Goal: Information Seeking & Learning: Learn about a topic

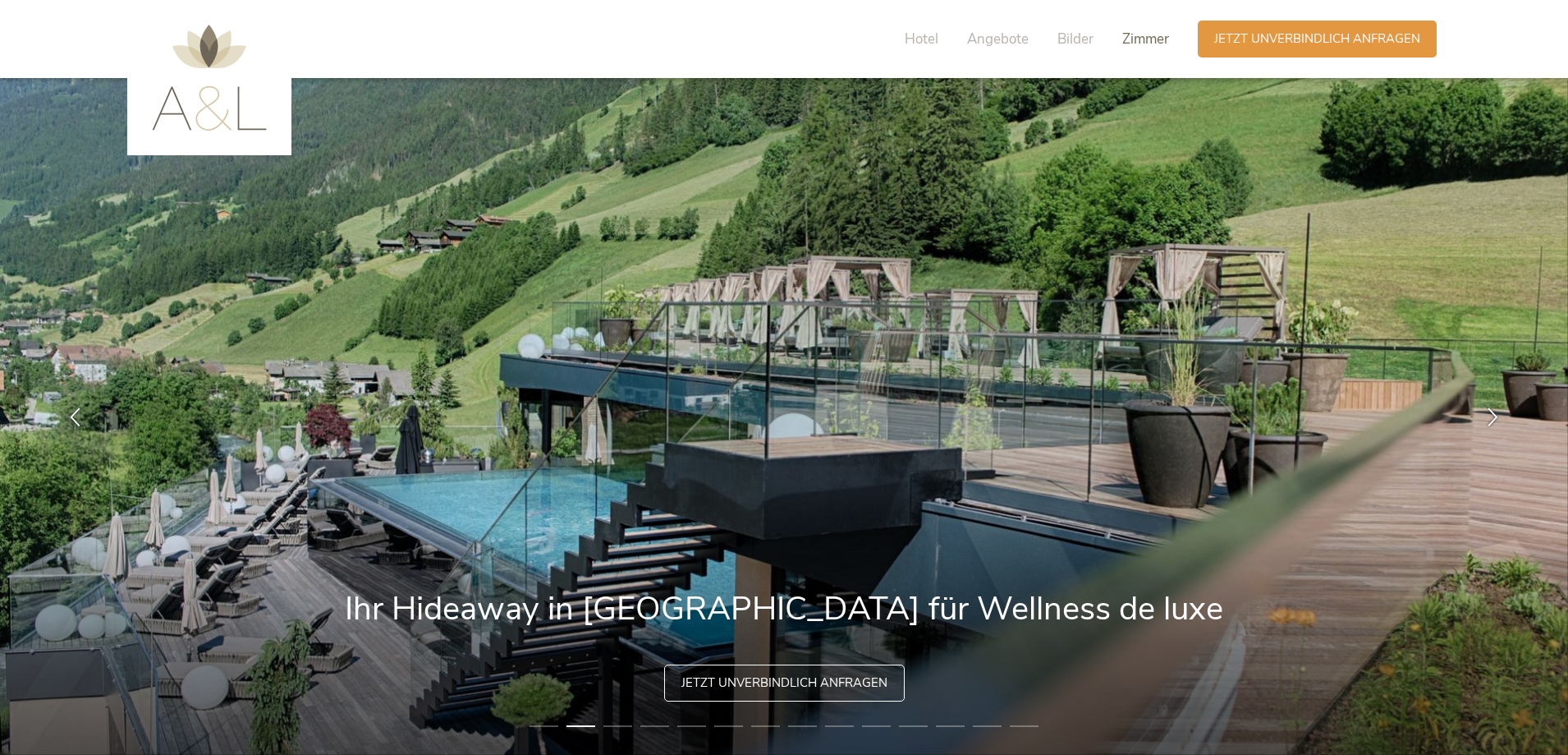
click at [1149, 40] on span "Zimmer" at bounding box center [1145, 39] width 46 height 19
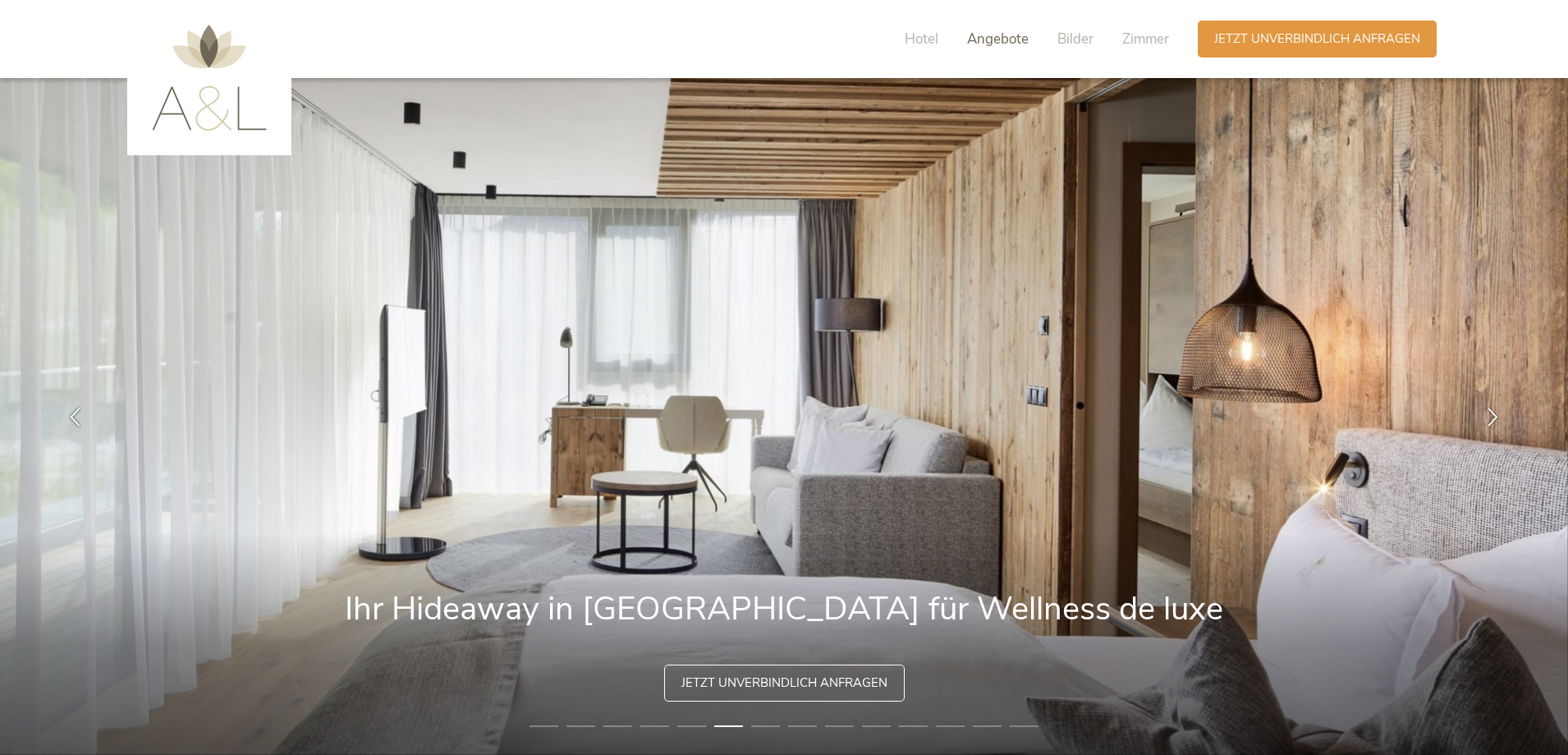
click at [1023, 42] on span "Angebote" at bounding box center [998, 39] width 62 height 19
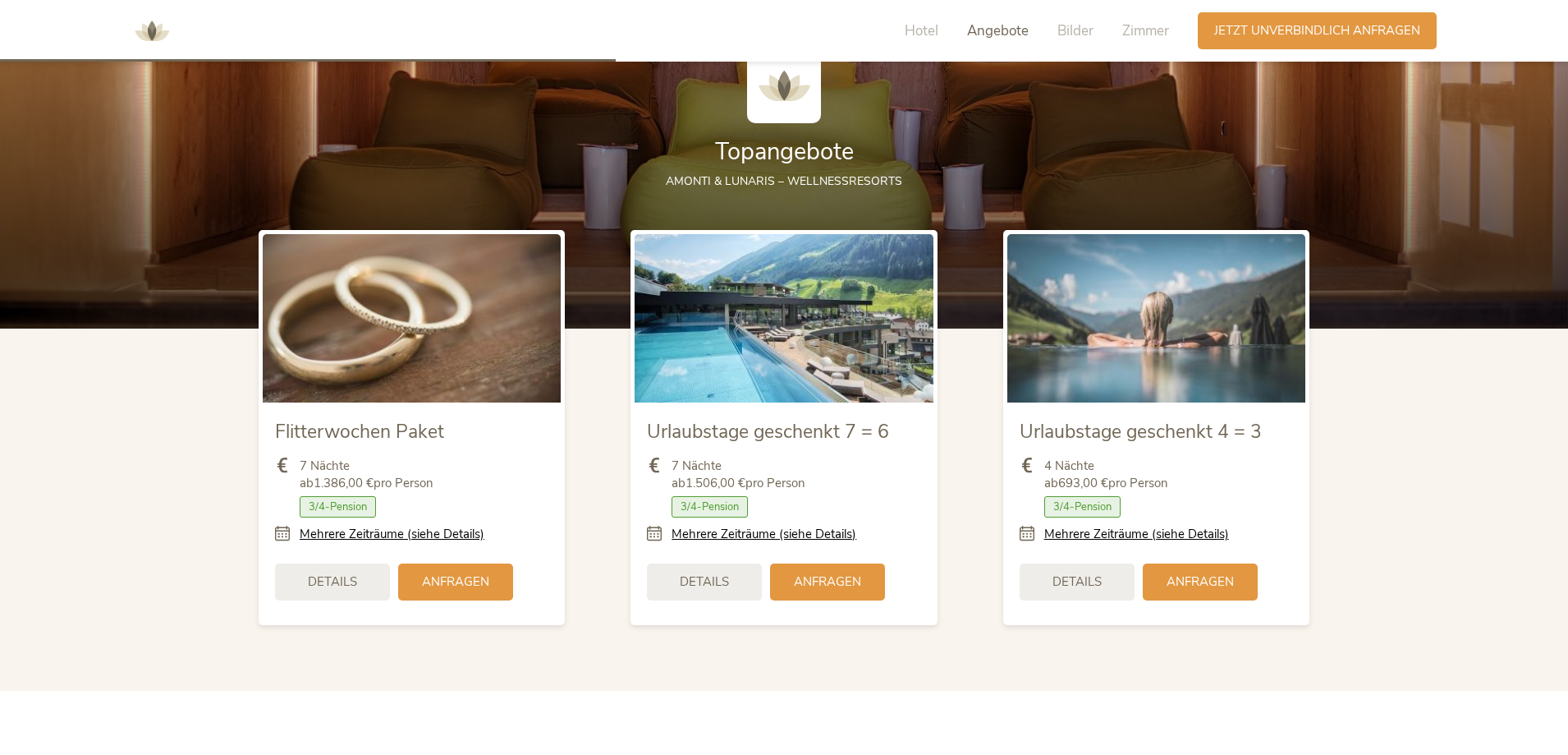
scroll to position [2061, 0]
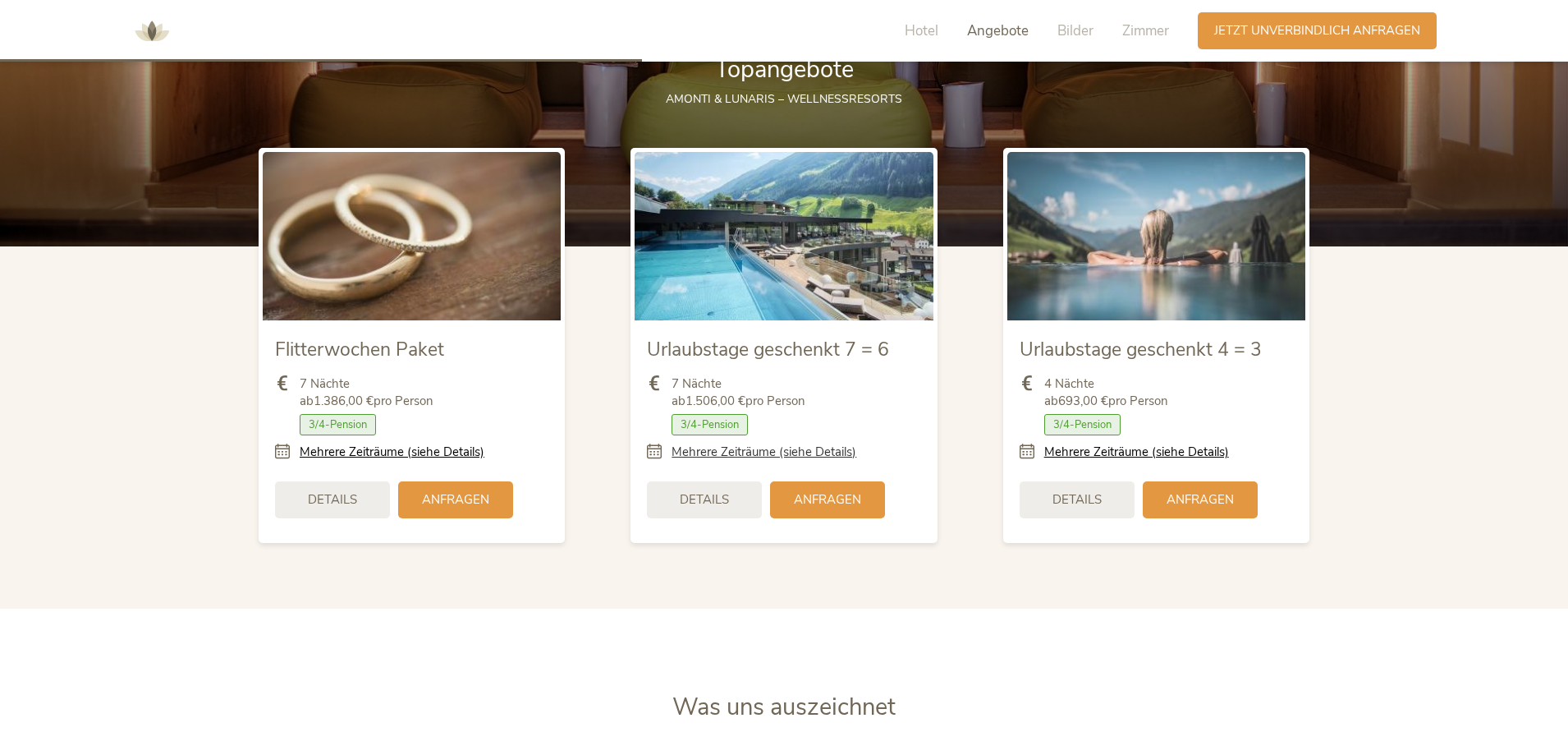
click at [725, 452] on link "Mehrere Zeiträume (siehe Details)" at bounding box center [764, 452] width 185 height 17
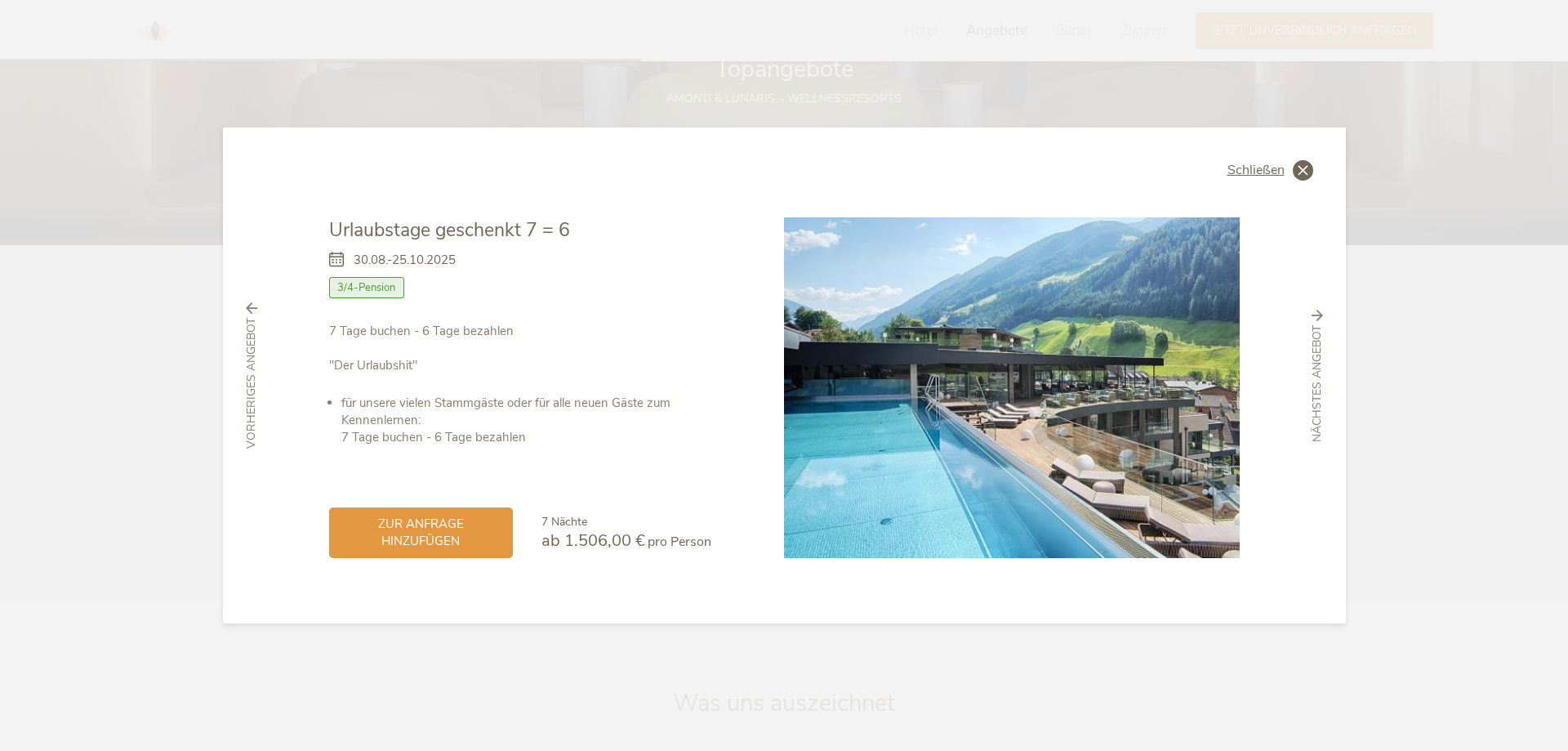
click at [1299, 168] on icon at bounding box center [1303, 171] width 21 height 21
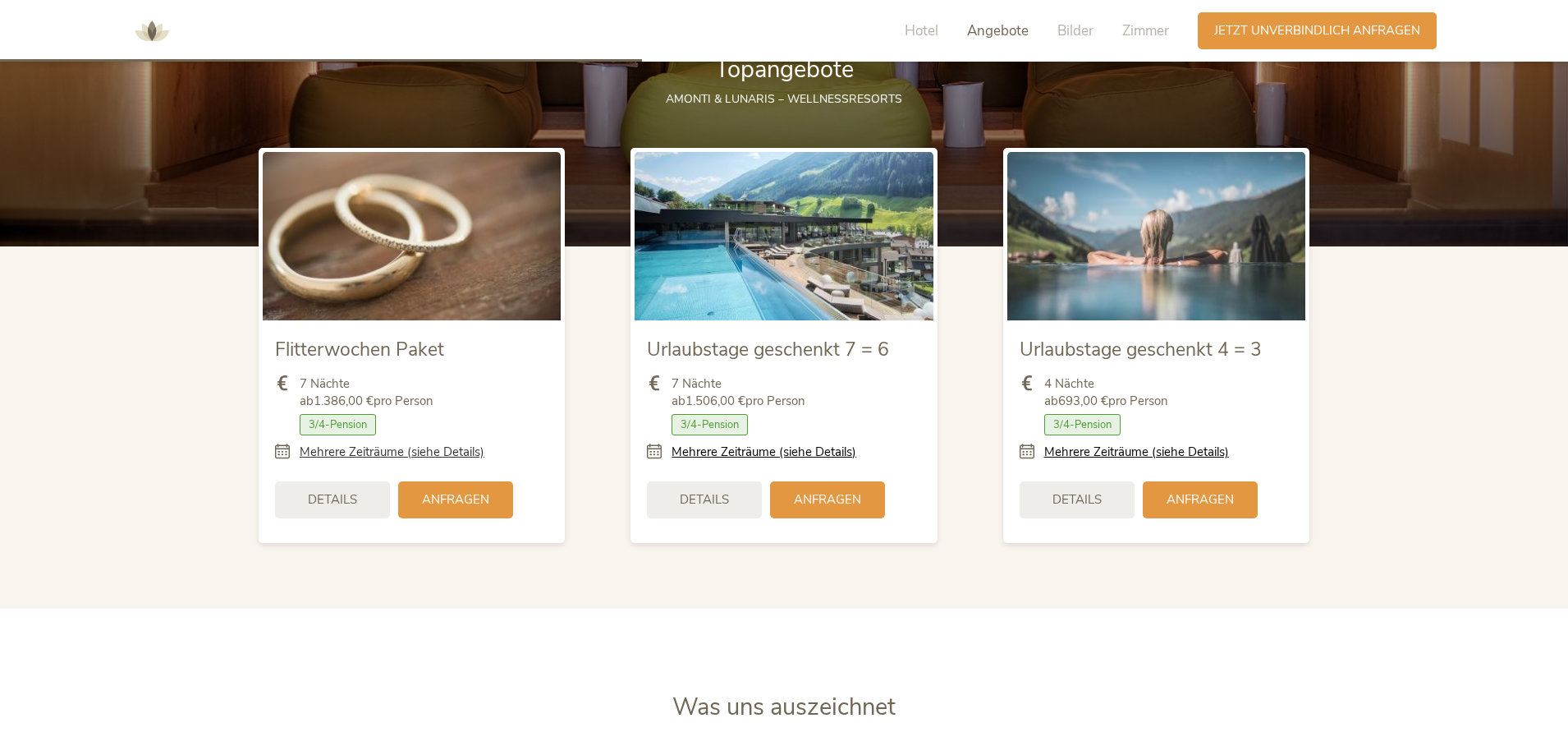
click at [414, 449] on link "Mehrere Zeiträume (siehe Details)" at bounding box center [391, 452] width 185 height 17
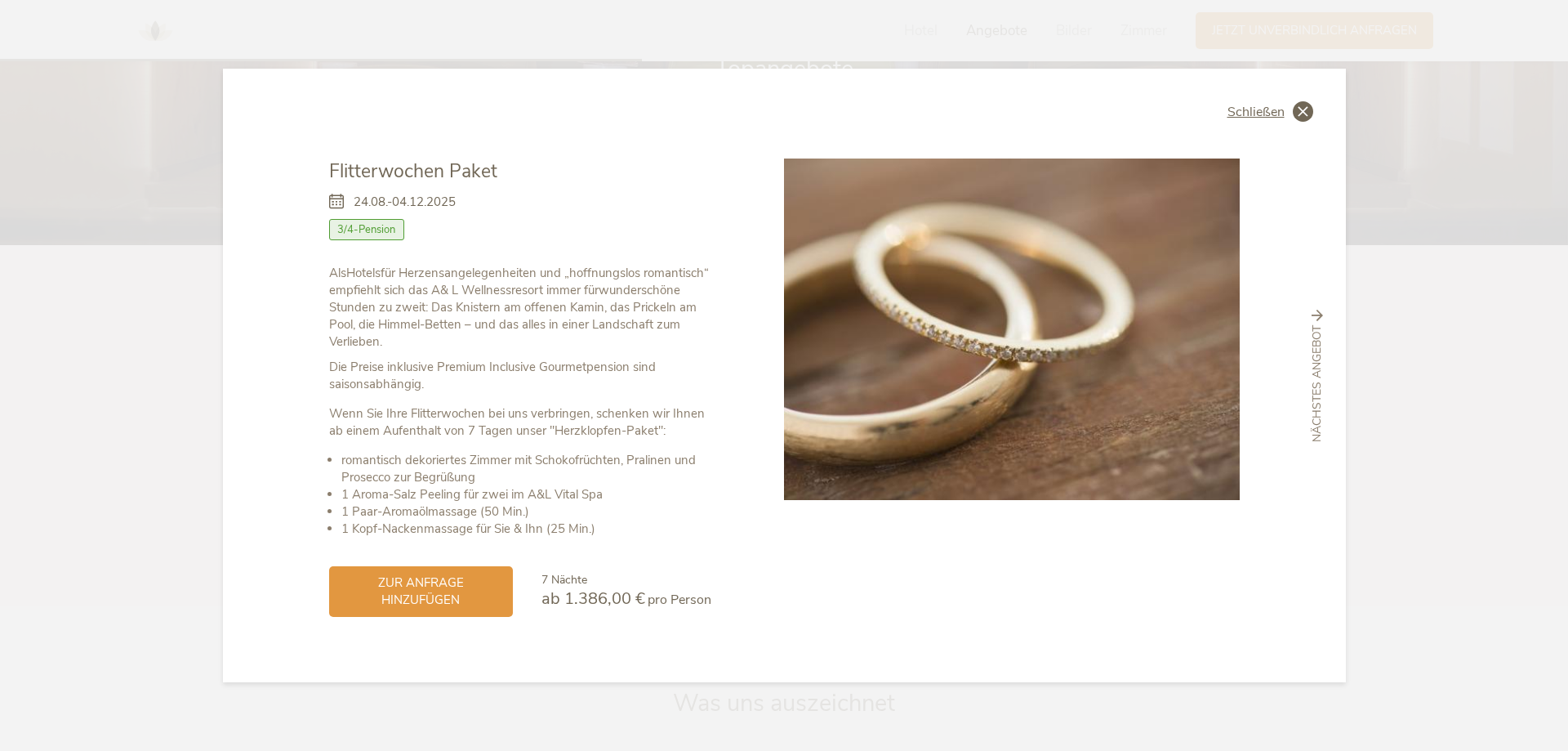
click at [1273, 116] on span "Schließen" at bounding box center [1256, 112] width 57 height 13
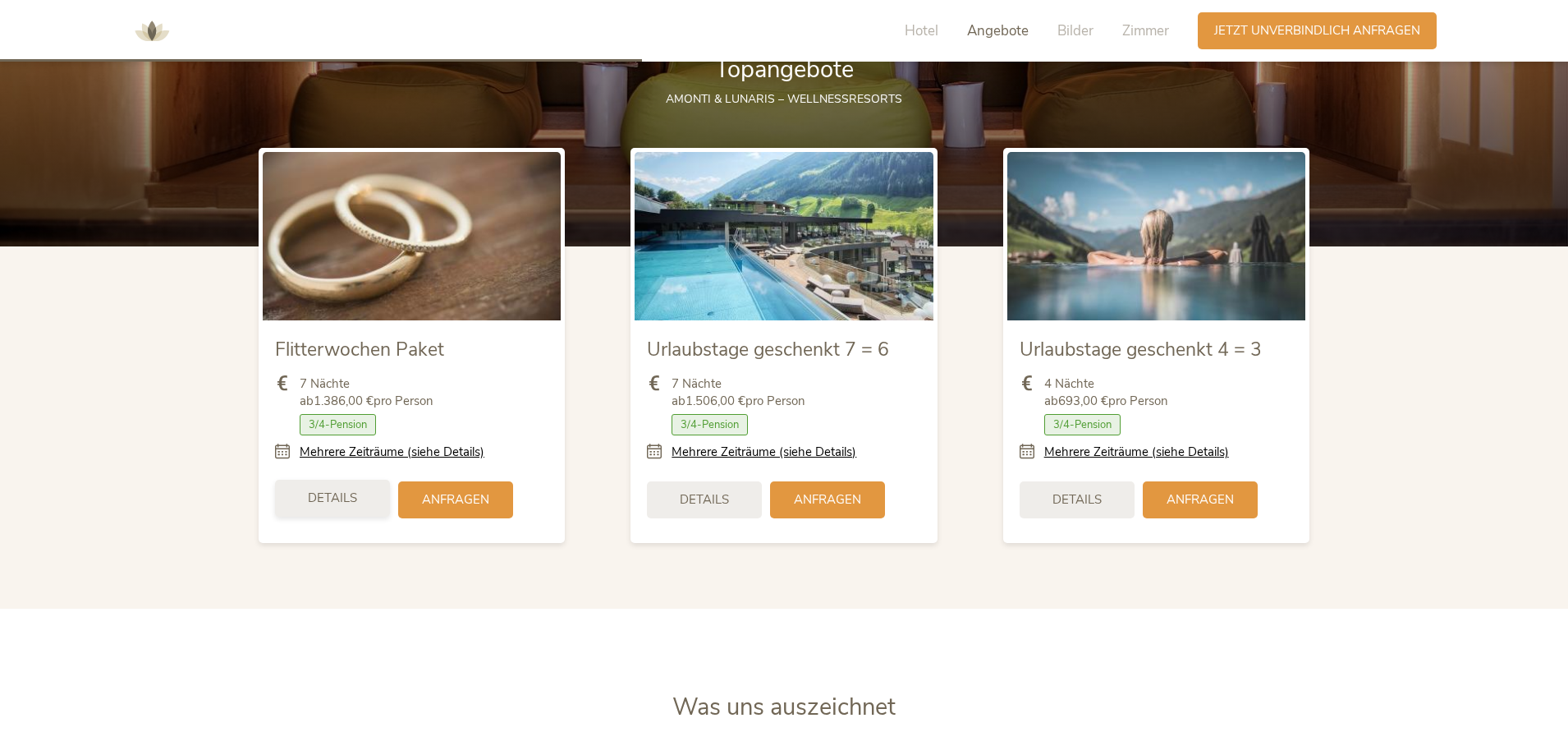
click at [354, 498] on span "Details" at bounding box center [333, 498] width 49 height 17
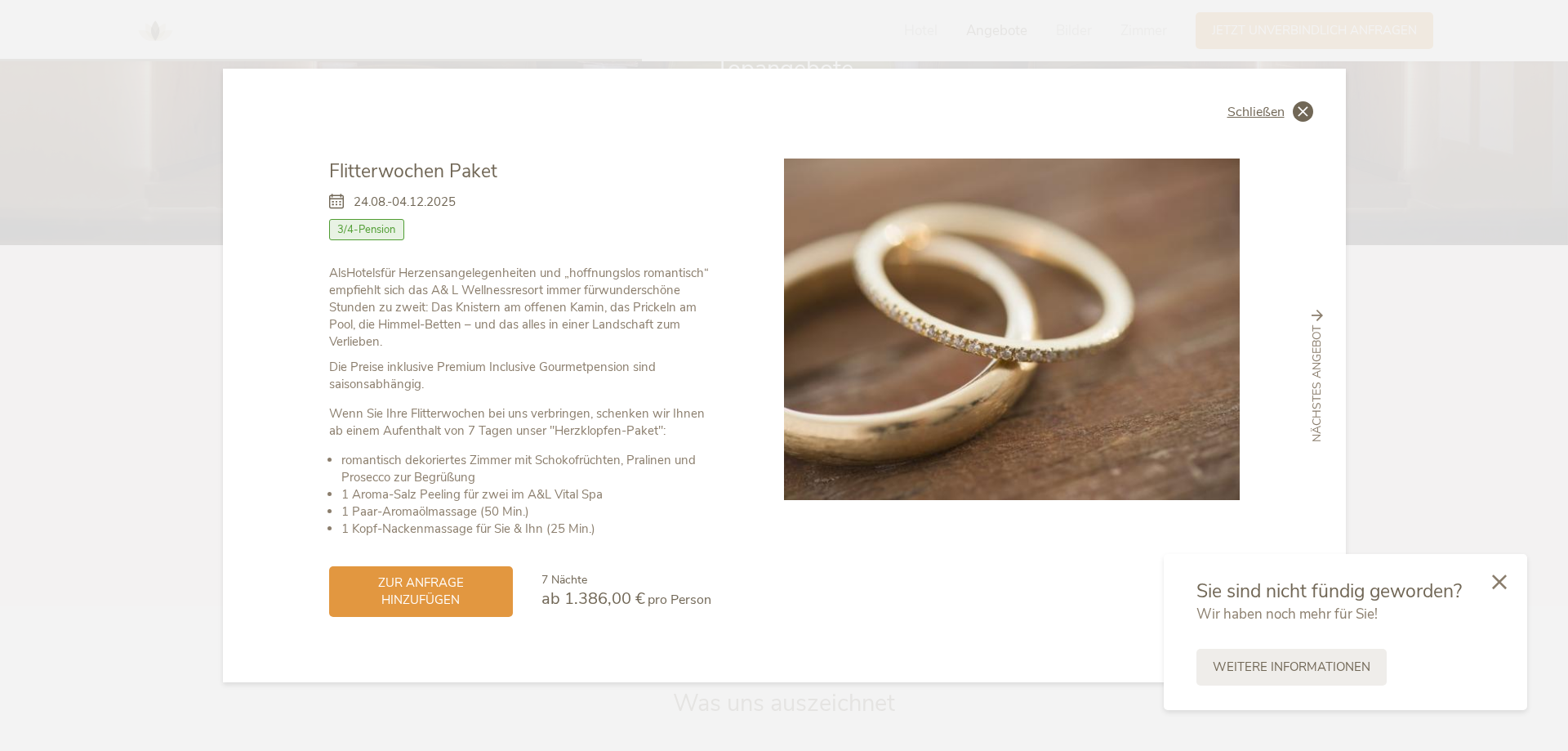
click at [1253, 107] on span "Schließen" at bounding box center [1256, 112] width 57 height 13
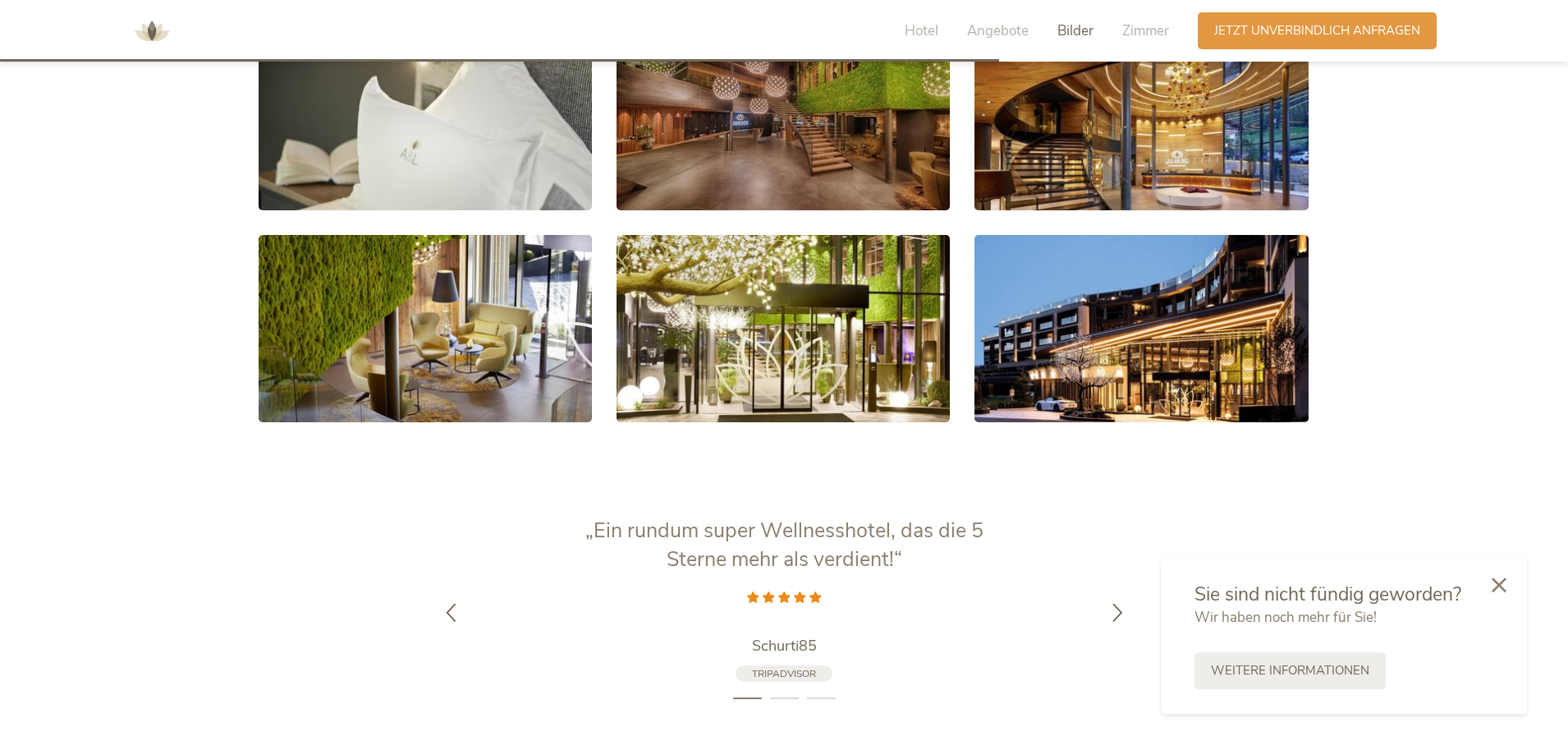
scroll to position [3375, 0]
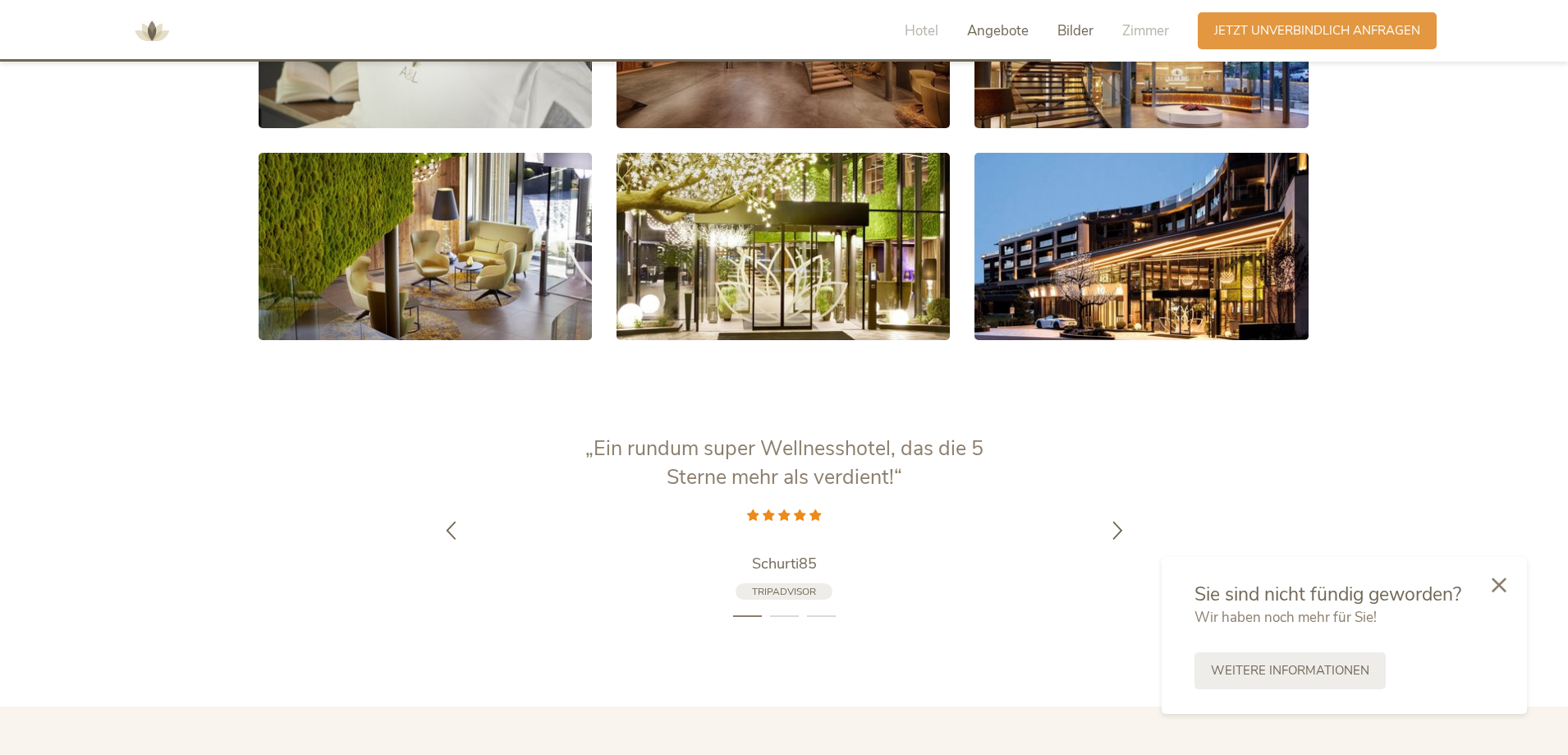
click at [979, 32] on span "Angebote" at bounding box center [998, 31] width 62 height 19
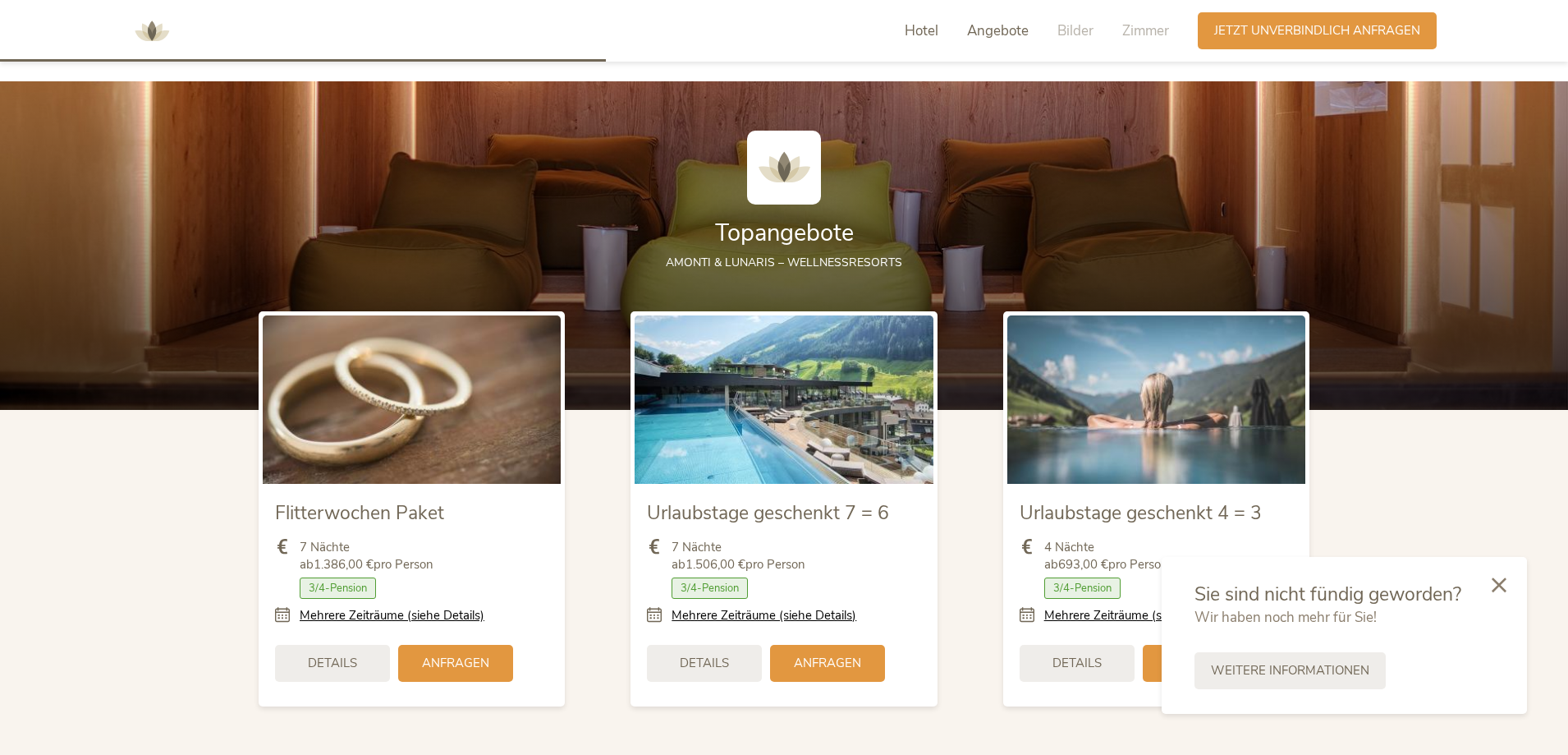
click at [928, 35] on span "Hotel" at bounding box center [922, 31] width 34 height 19
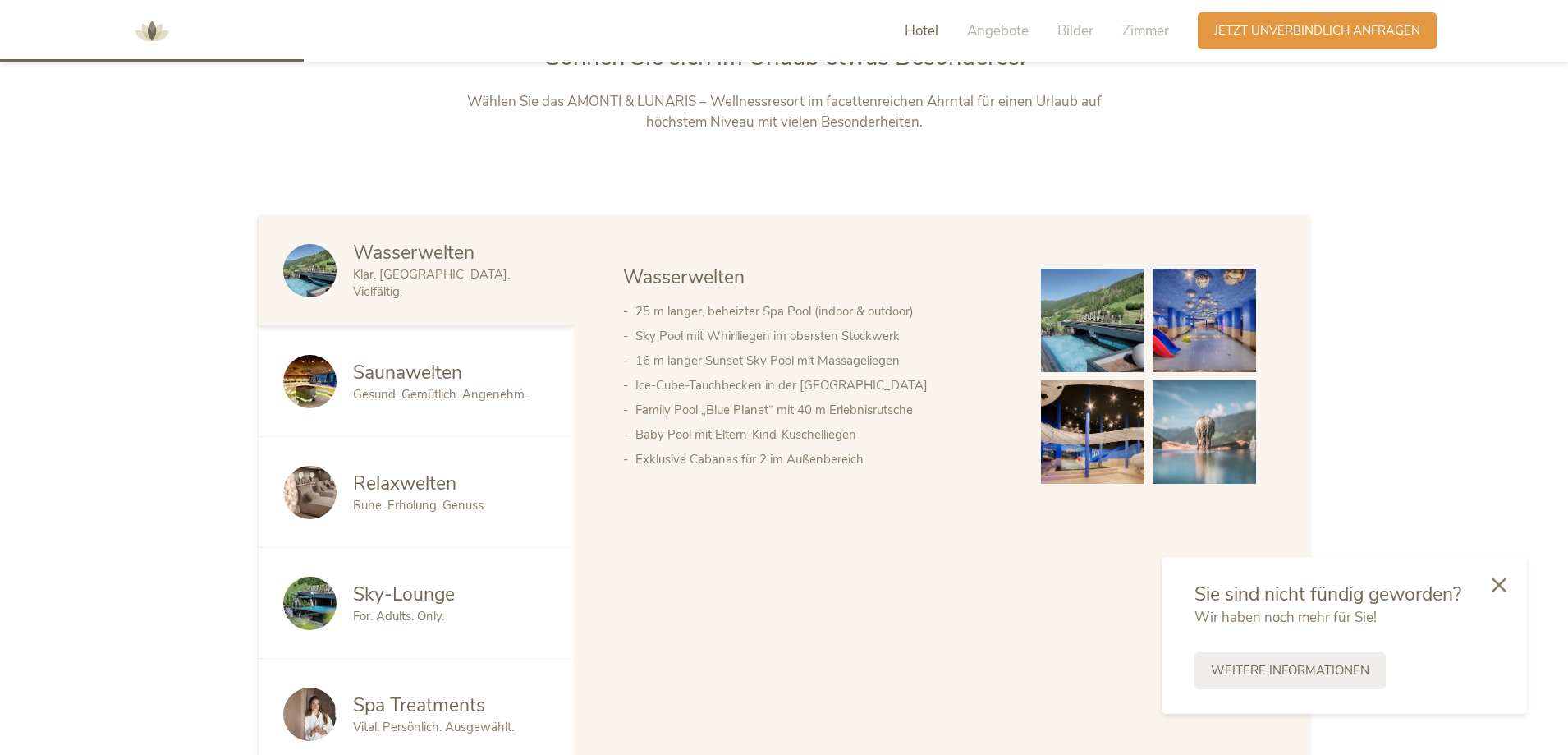
scroll to position [976, 0]
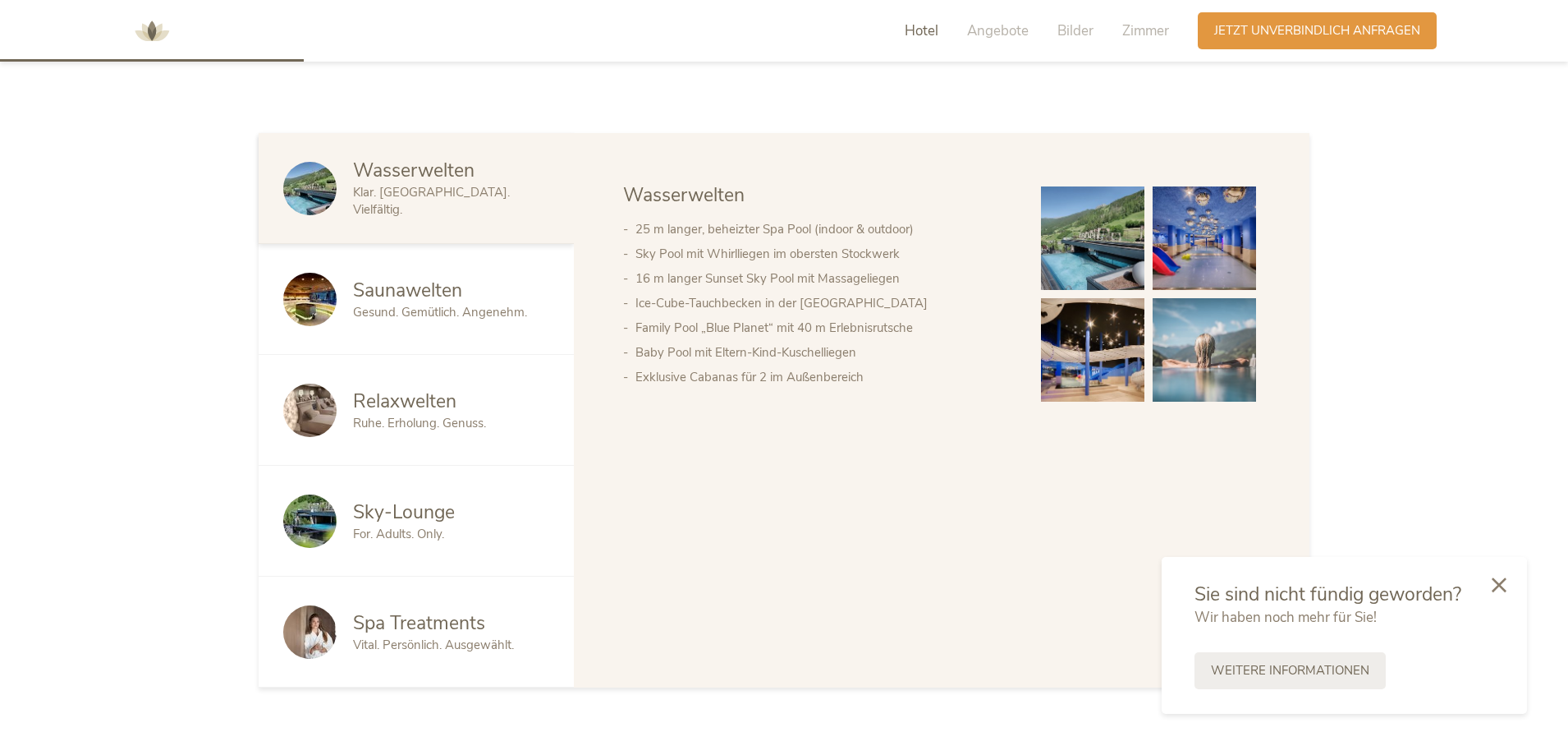
click at [402, 292] on span "Saunawelten" at bounding box center [407, 290] width 109 height 26
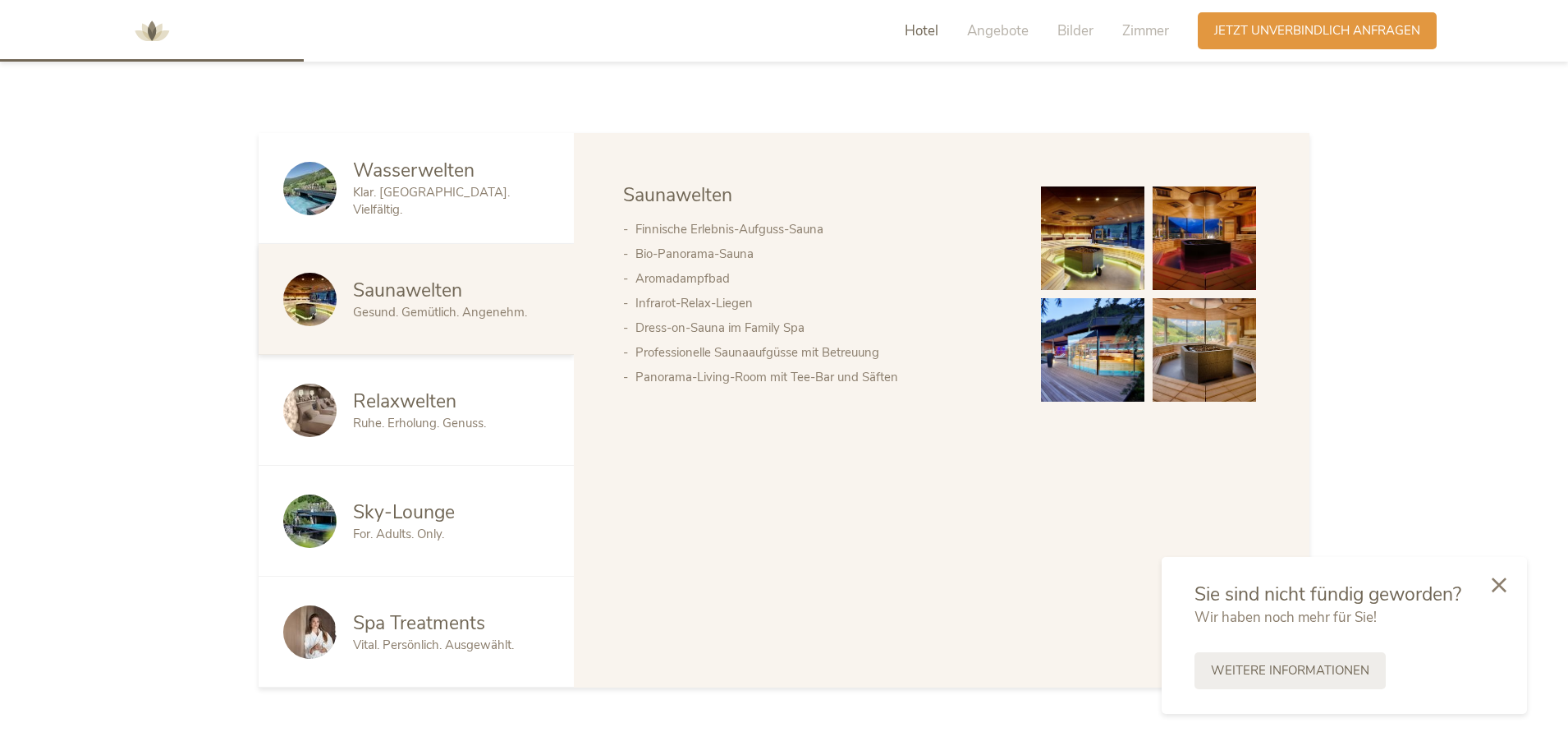
click at [432, 182] on span "Wasserwelten" at bounding box center [414, 170] width 121 height 26
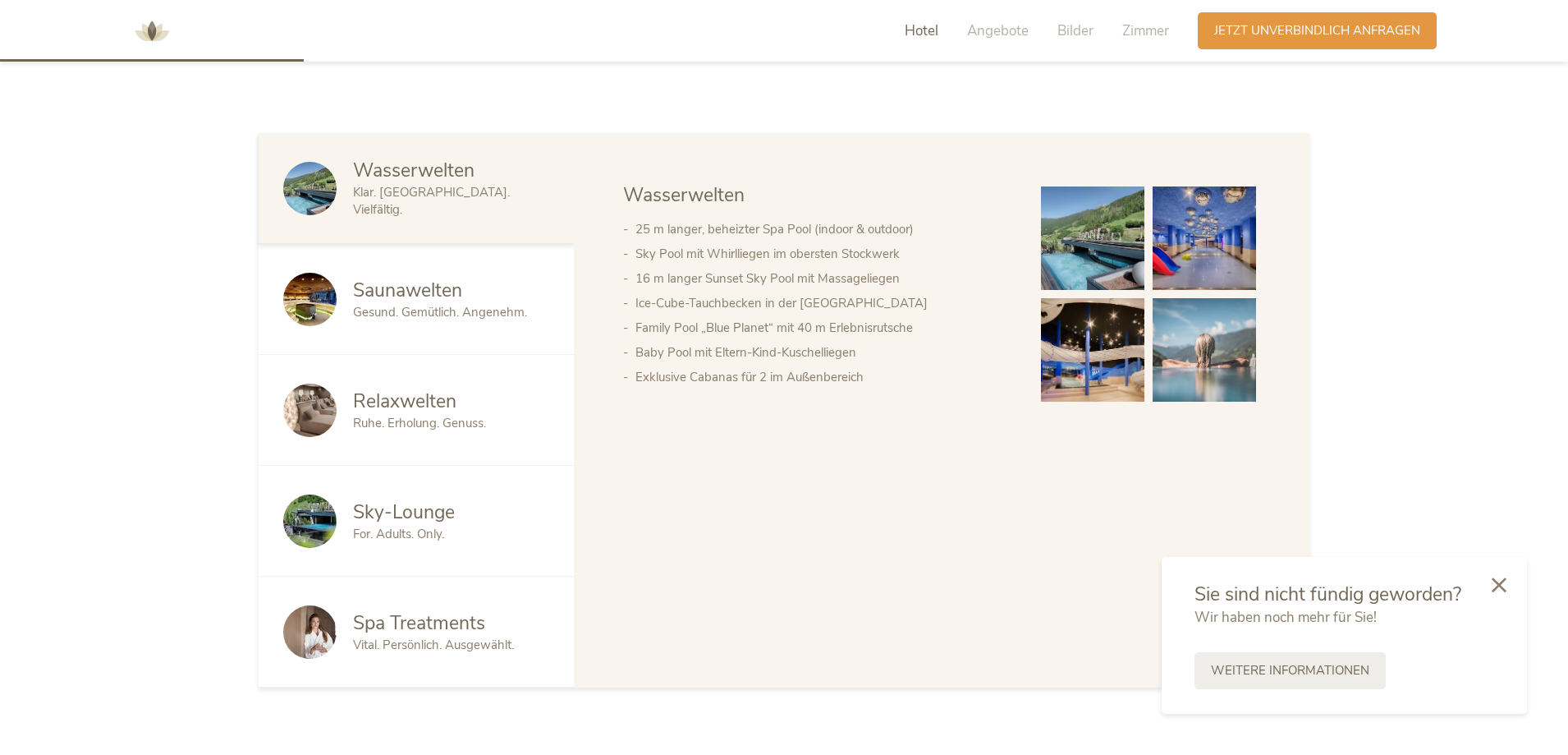
click at [1129, 236] on img at bounding box center [1092, 238] width 103 height 103
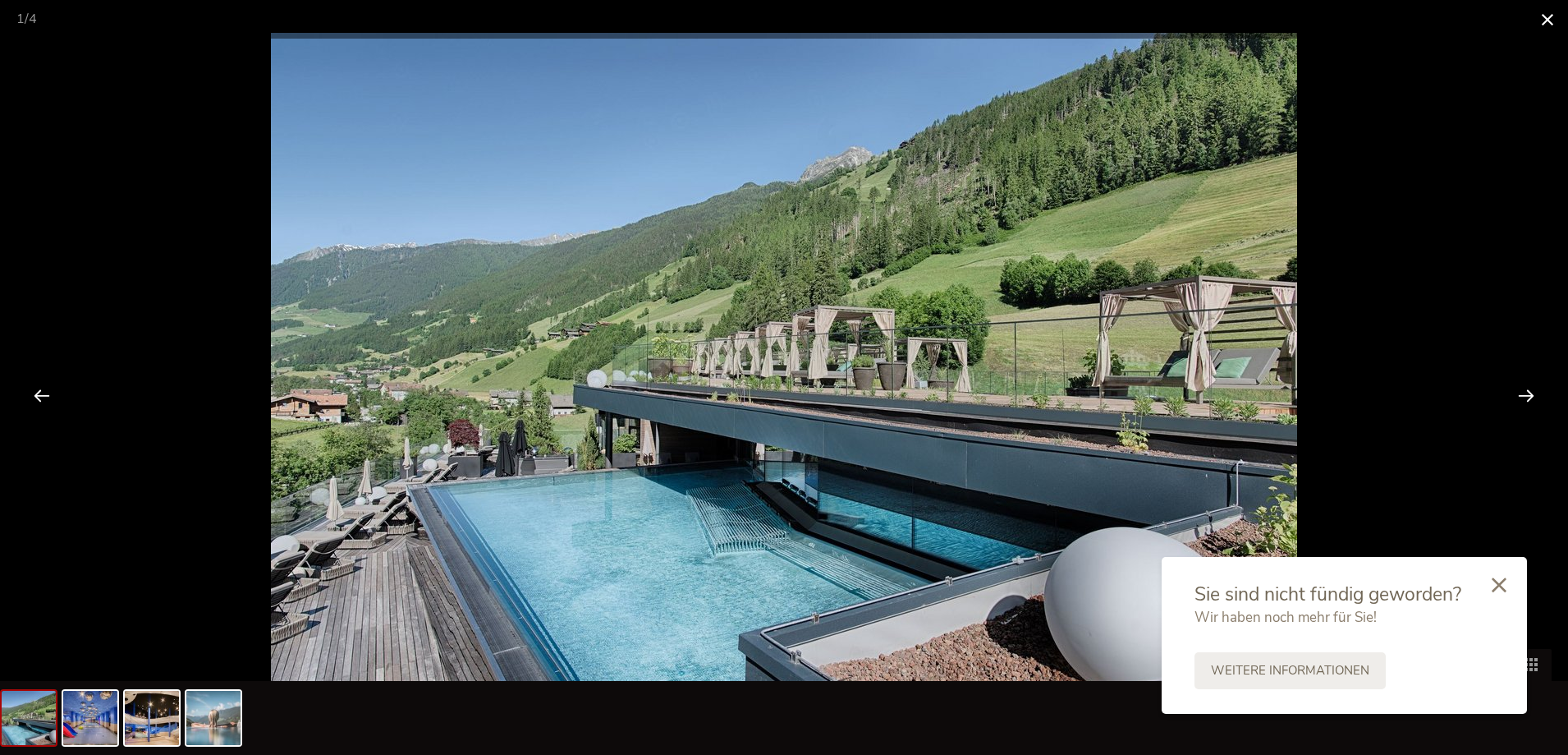
click at [1550, 13] on span at bounding box center [1547, 19] width 41 height 39
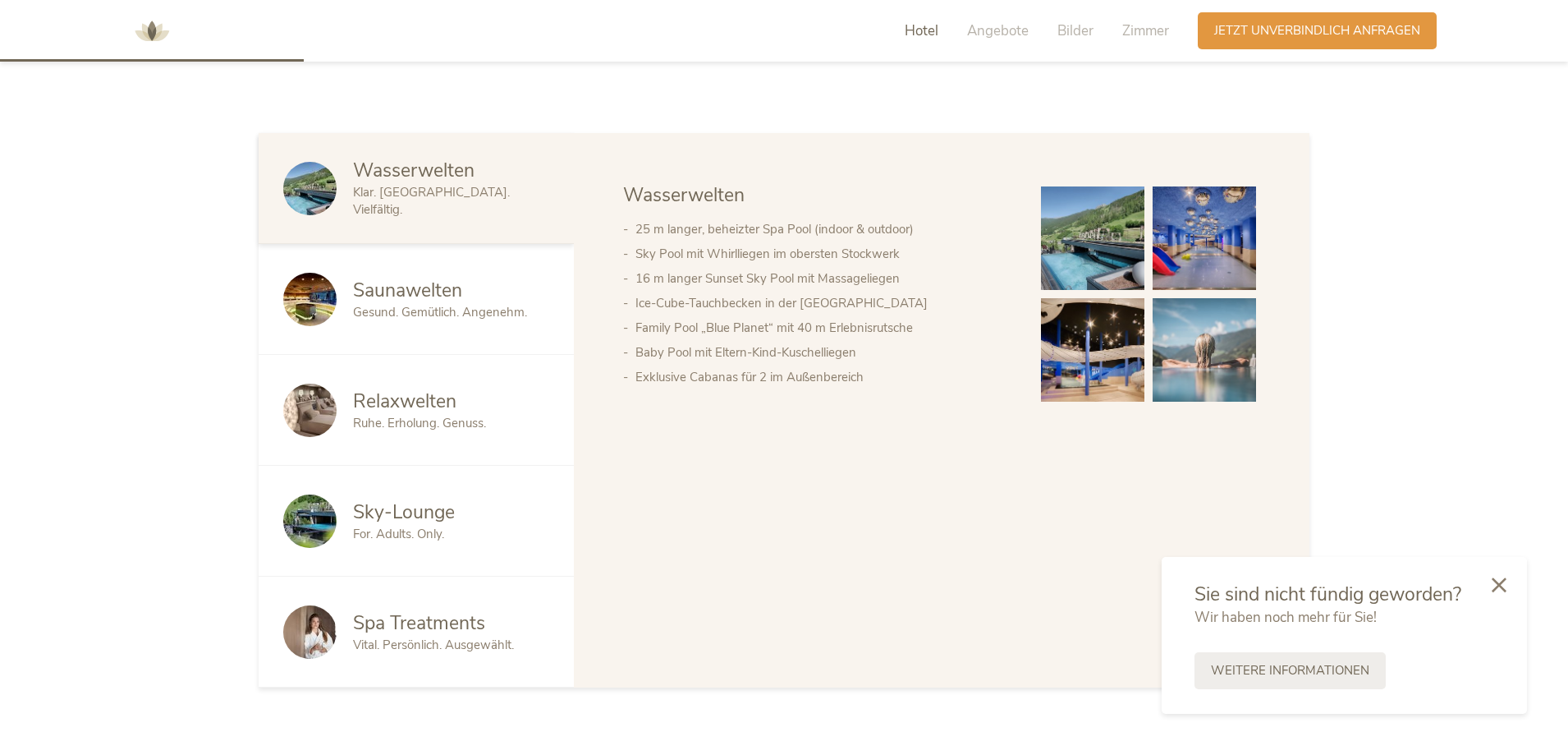
click at [399, 395] on span "Relaxwelten" at bounding box center [405, 401] width 103 height 26
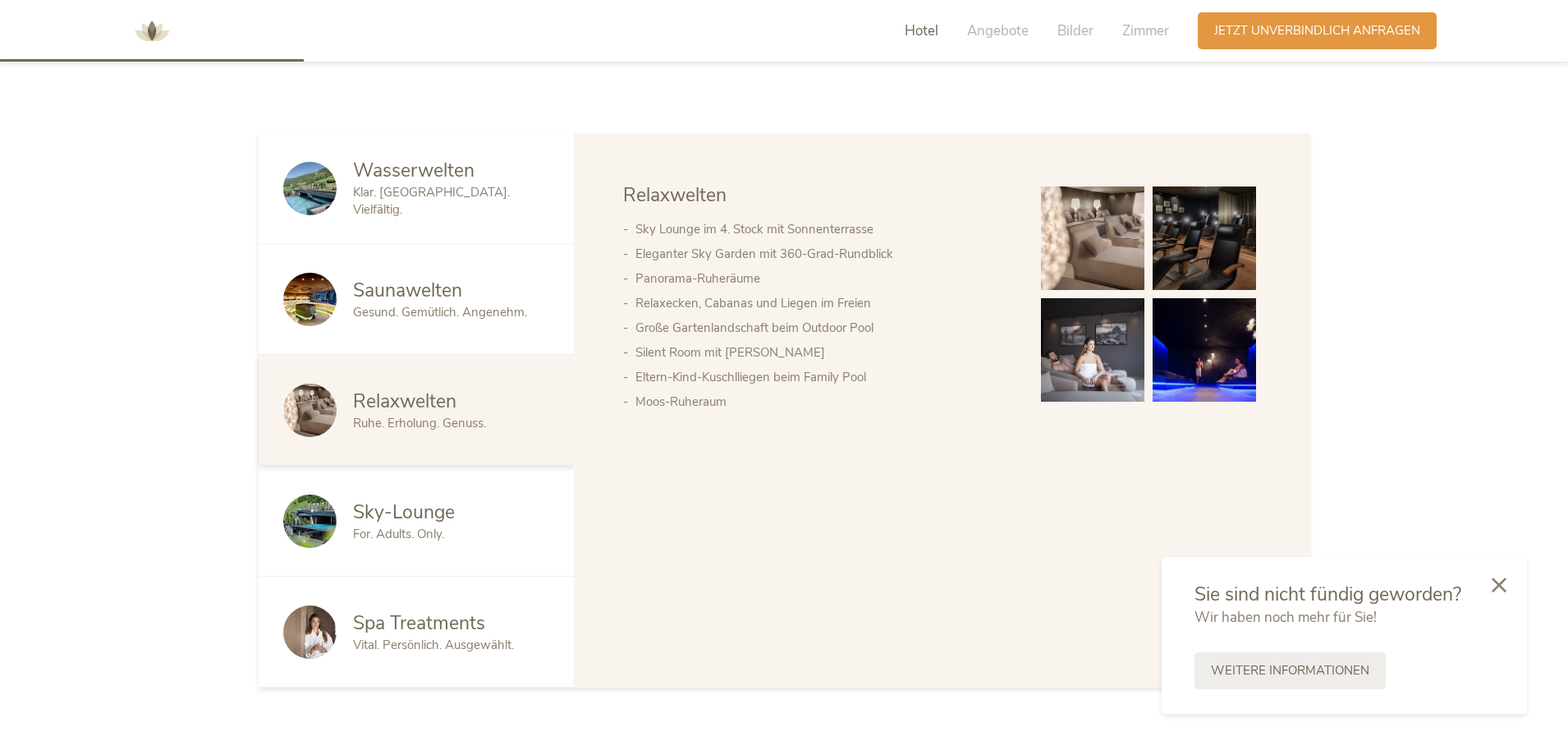
click at [1107, 225] on img at bounding box center [1092, 238] width 103 height 103
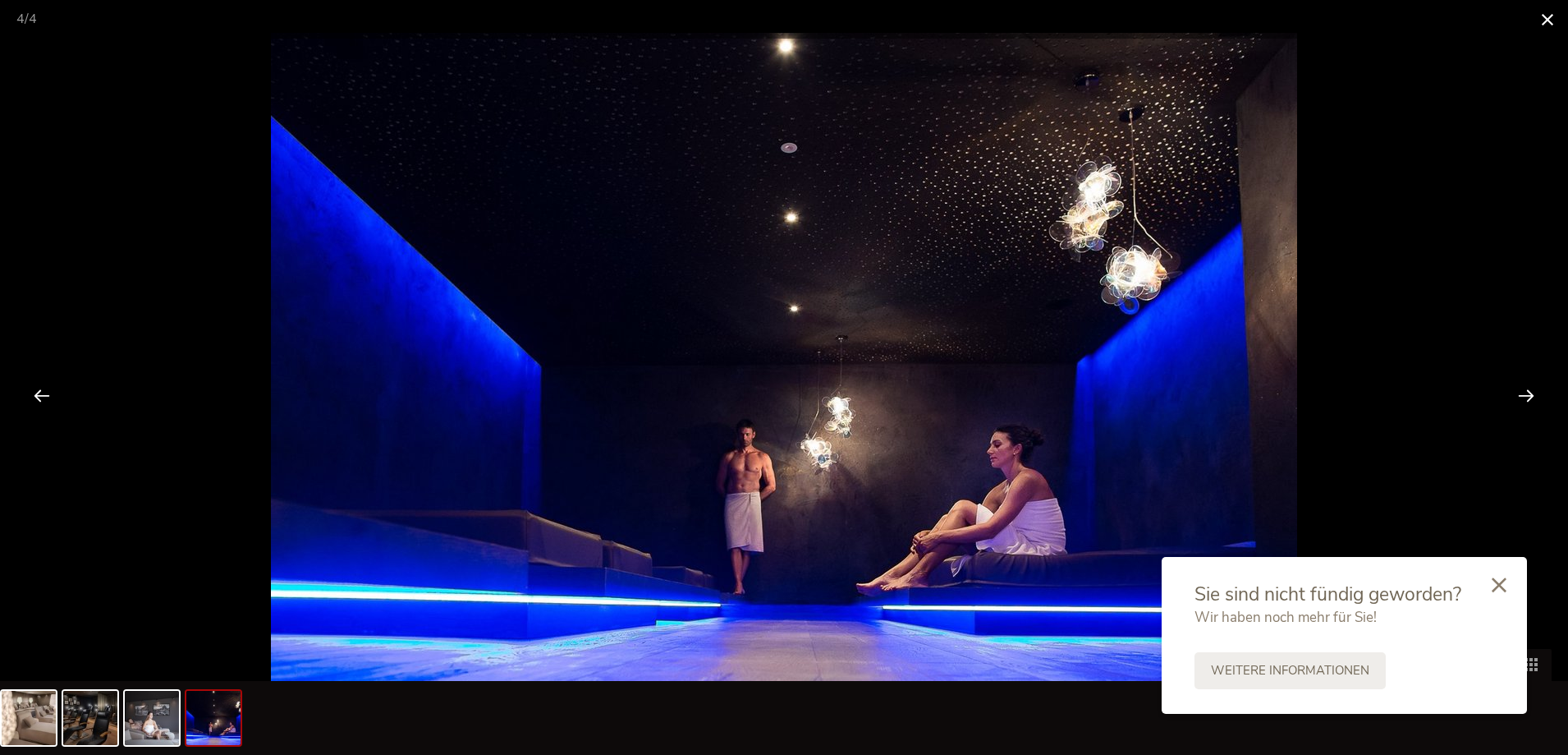
click at [1537, 16] on span at bounding box center [1547, 19] width 41 height 39
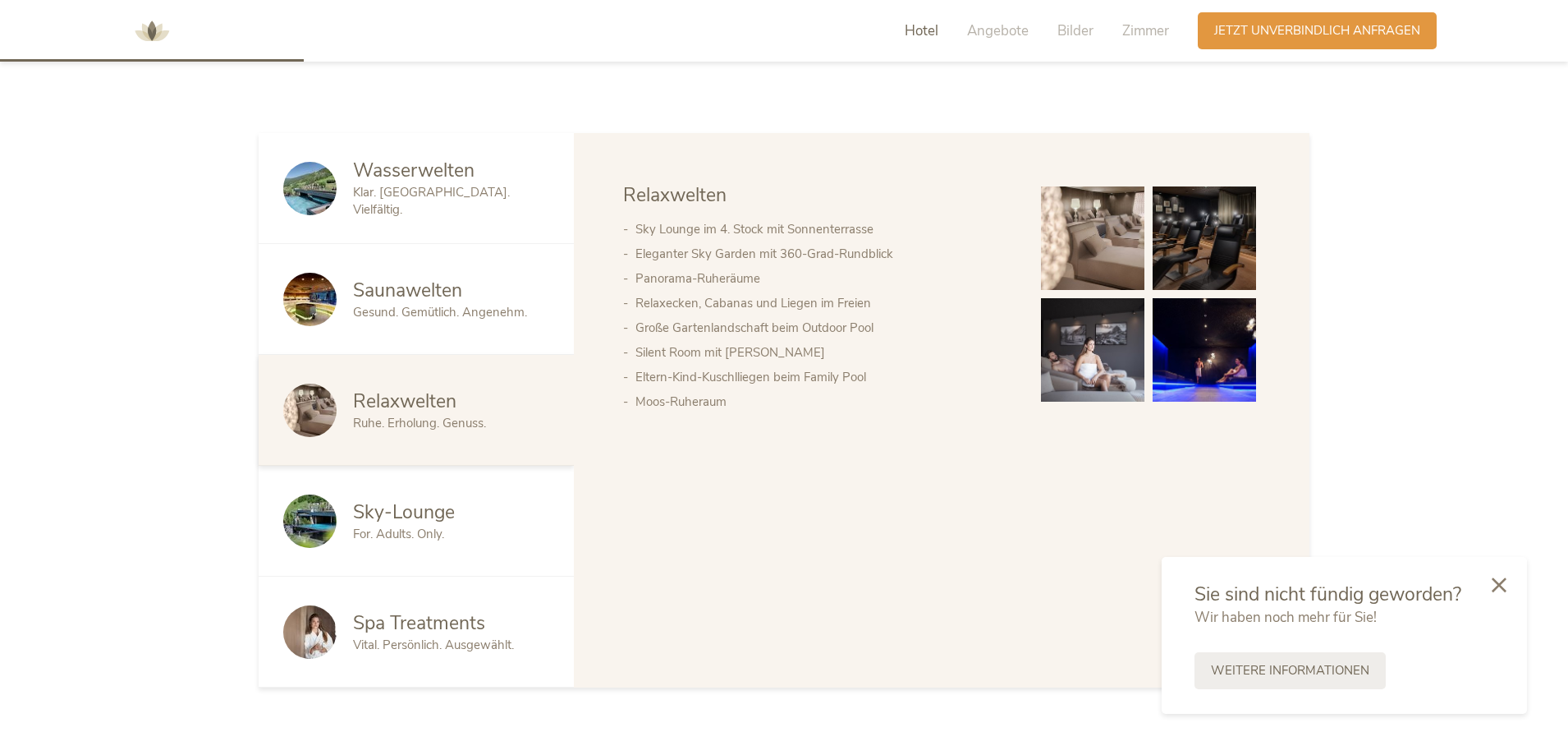
click at [450, 314] on span "Gesund. Gemütlich. Angenehm." at bounding box center [441, 312] width 174 height 16
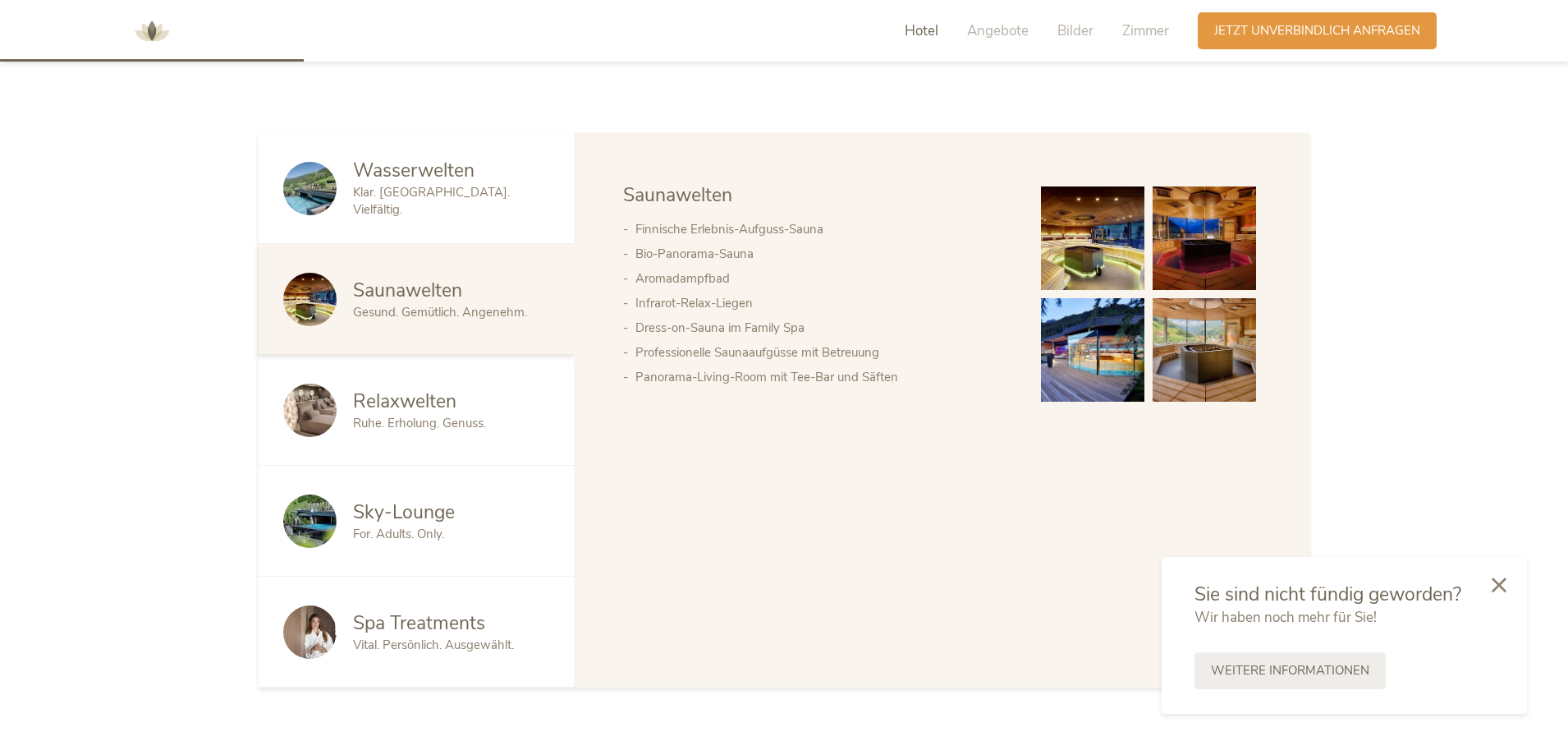
click at [1075, 242] on img at bounding box center [1092, 238] width 103 height 103
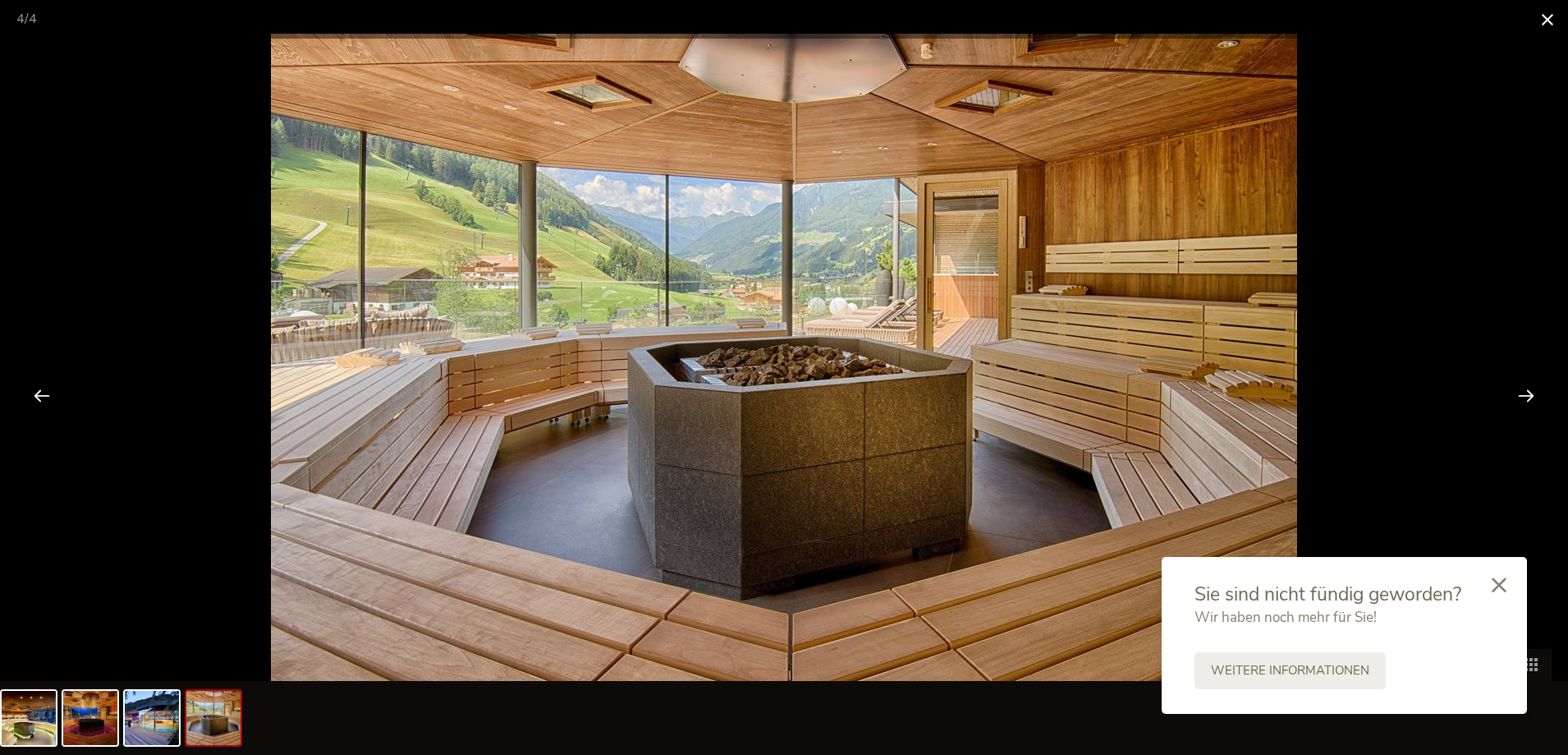
click at [1541, 19] on span at bounding box center [1547, 19] width 41 height 39
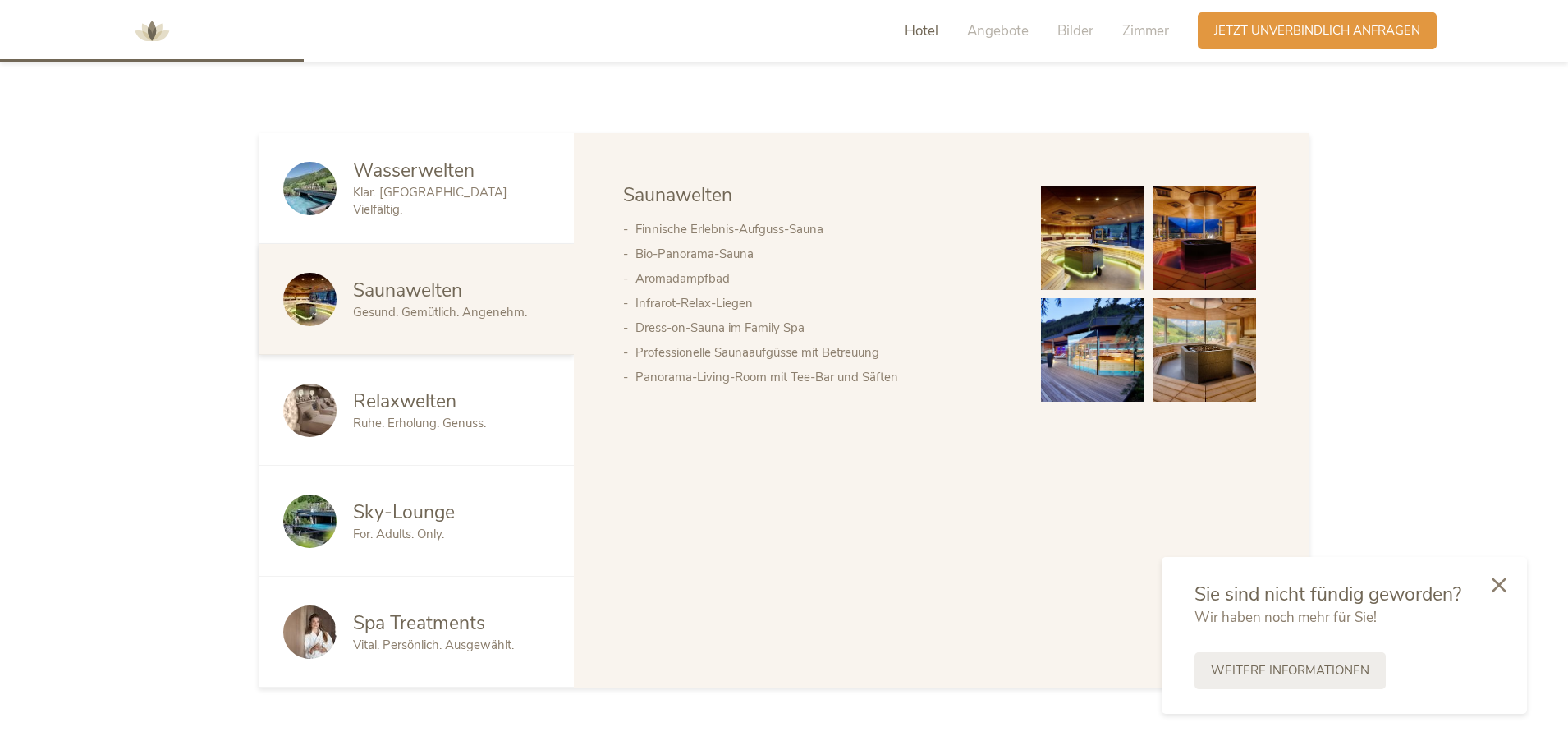
click at [413, 543] on div "Sky-Lounge For. Adults. Only." at bounding box center [416, 520] width 315 height 111
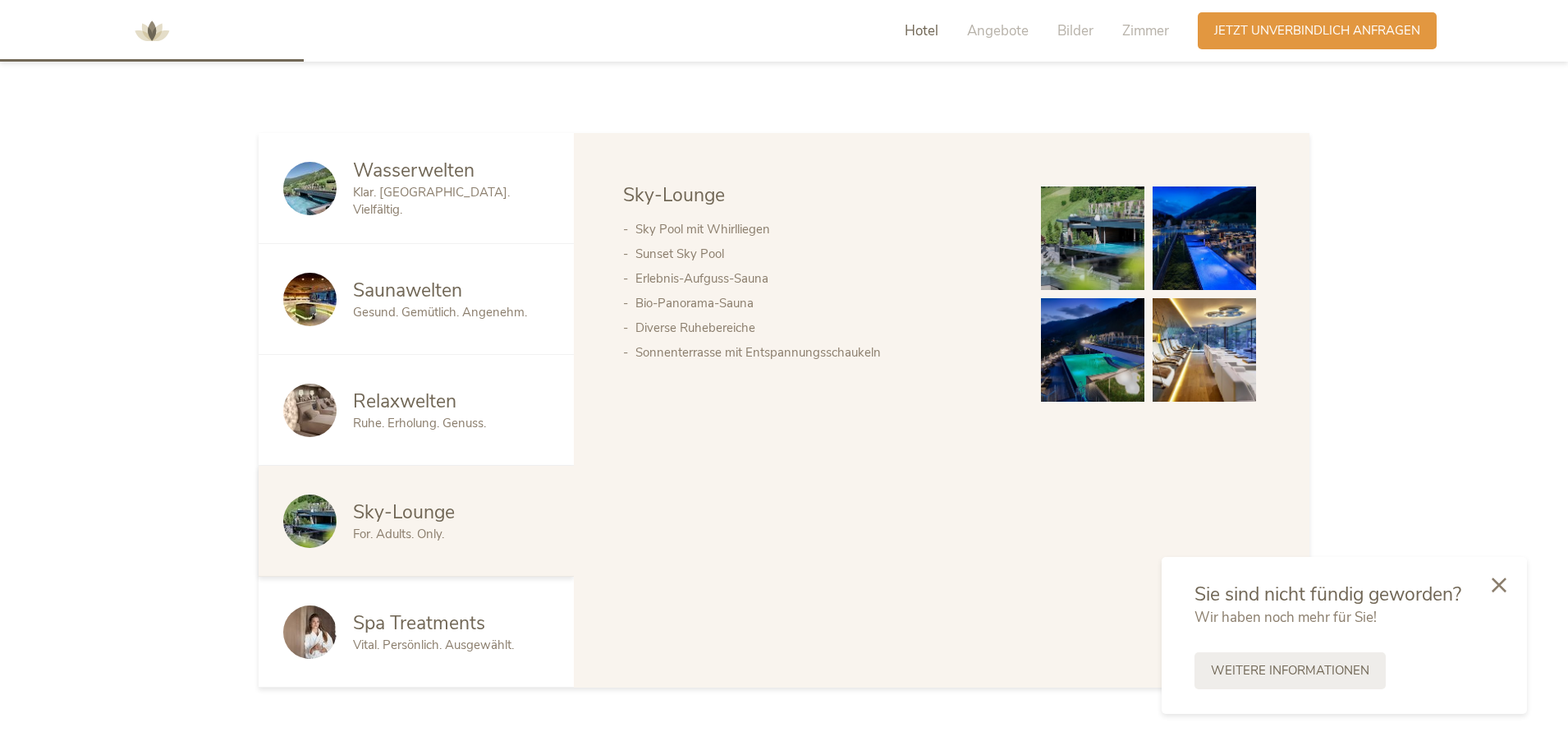
click at [1114, 256] on img at bounding box center [1092, 238] width 103 height 103
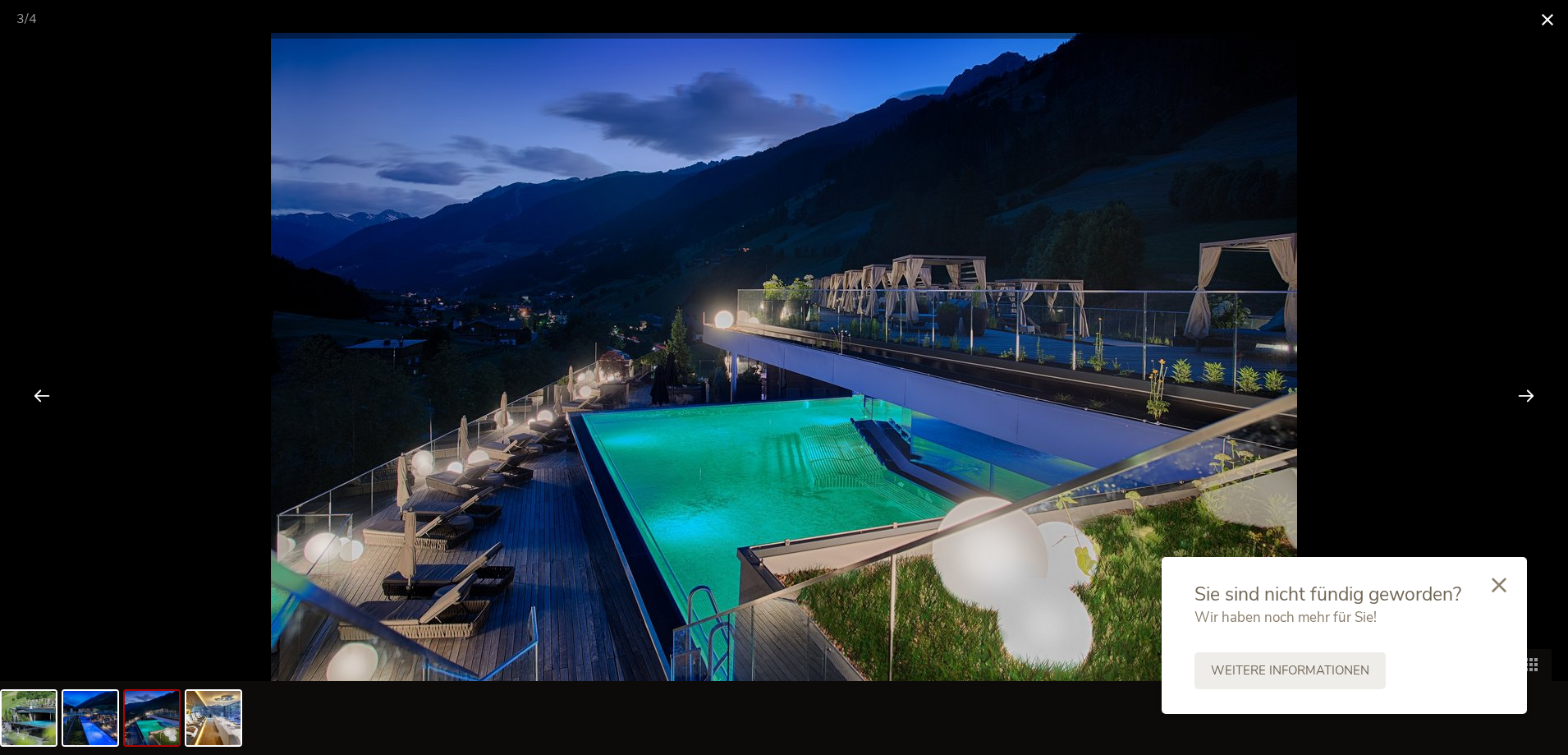
click at [1559, 11] on span at bounding box center [1547, 19] width 41 height 39
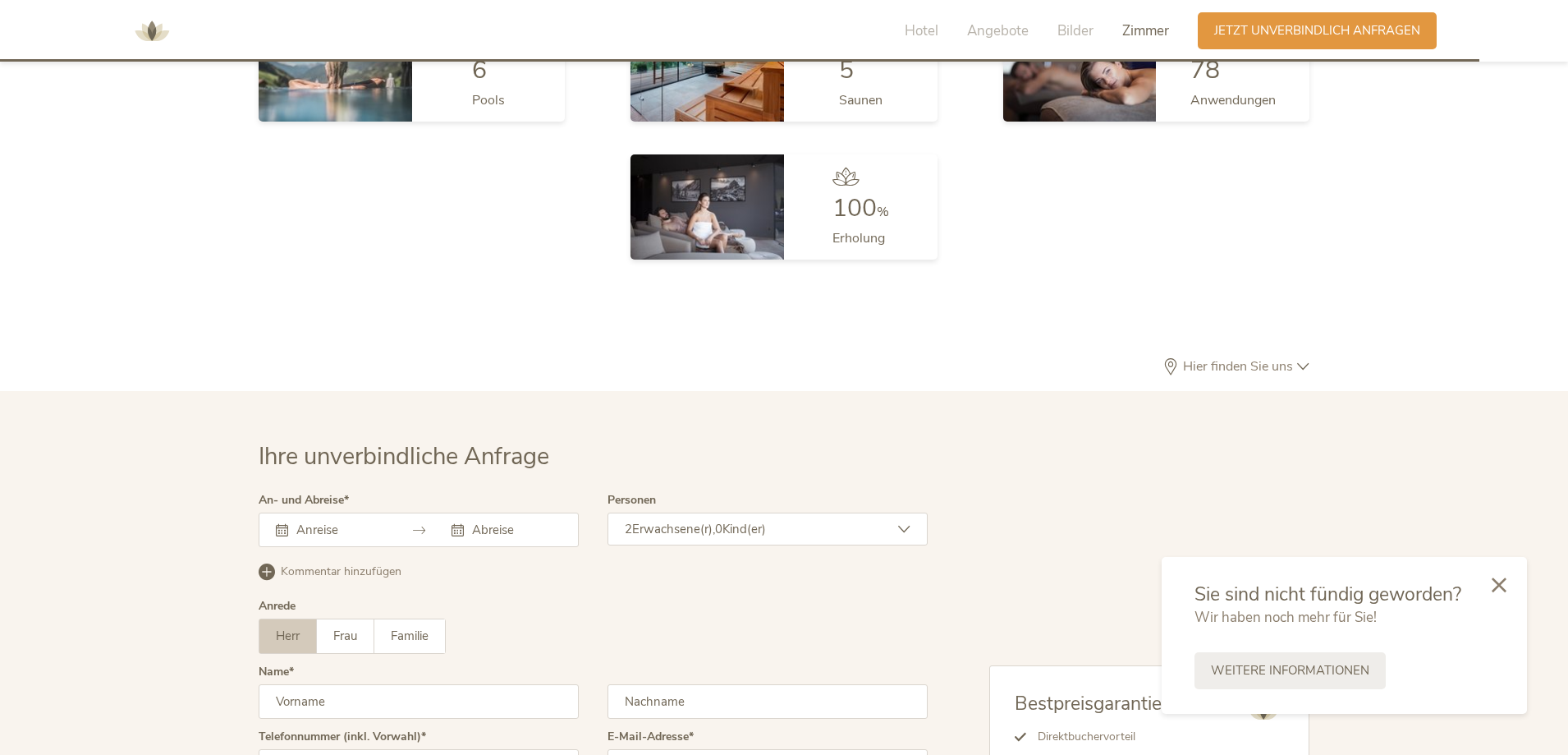
scroll to position [5038, 0]
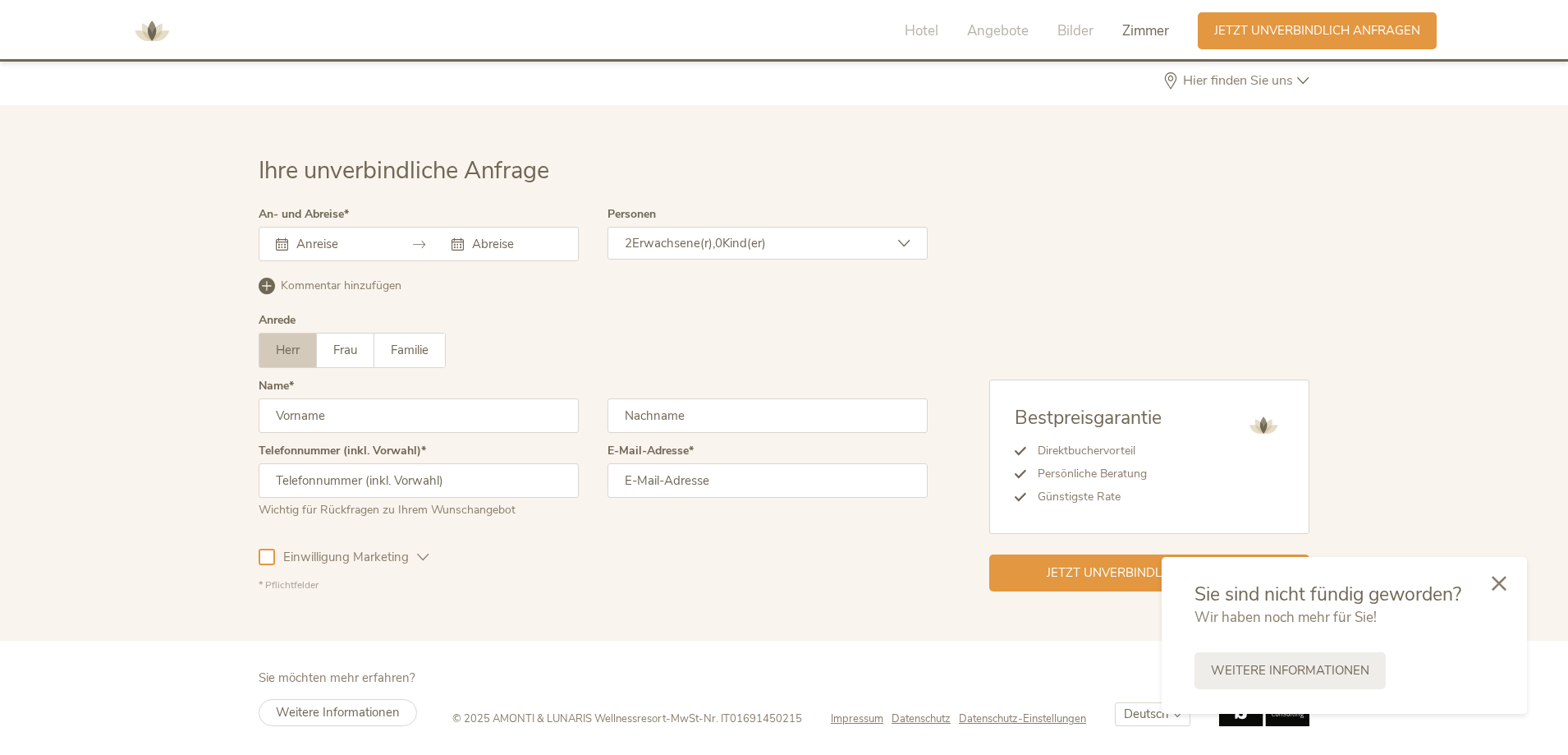
click at [1501, 580] on icon at bounding box center [1500, 584] width 15 height 15
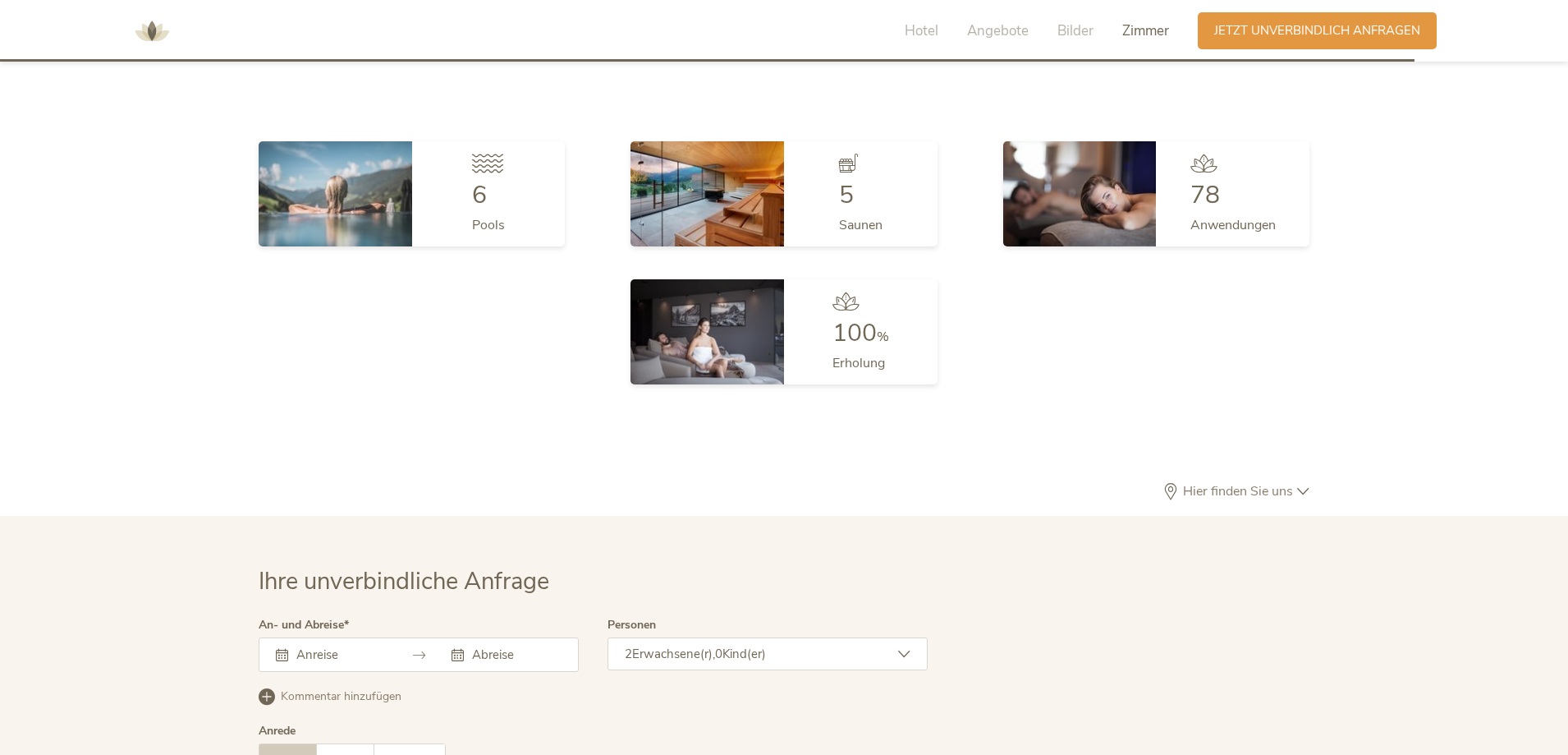
scroll to position [4545, 0]
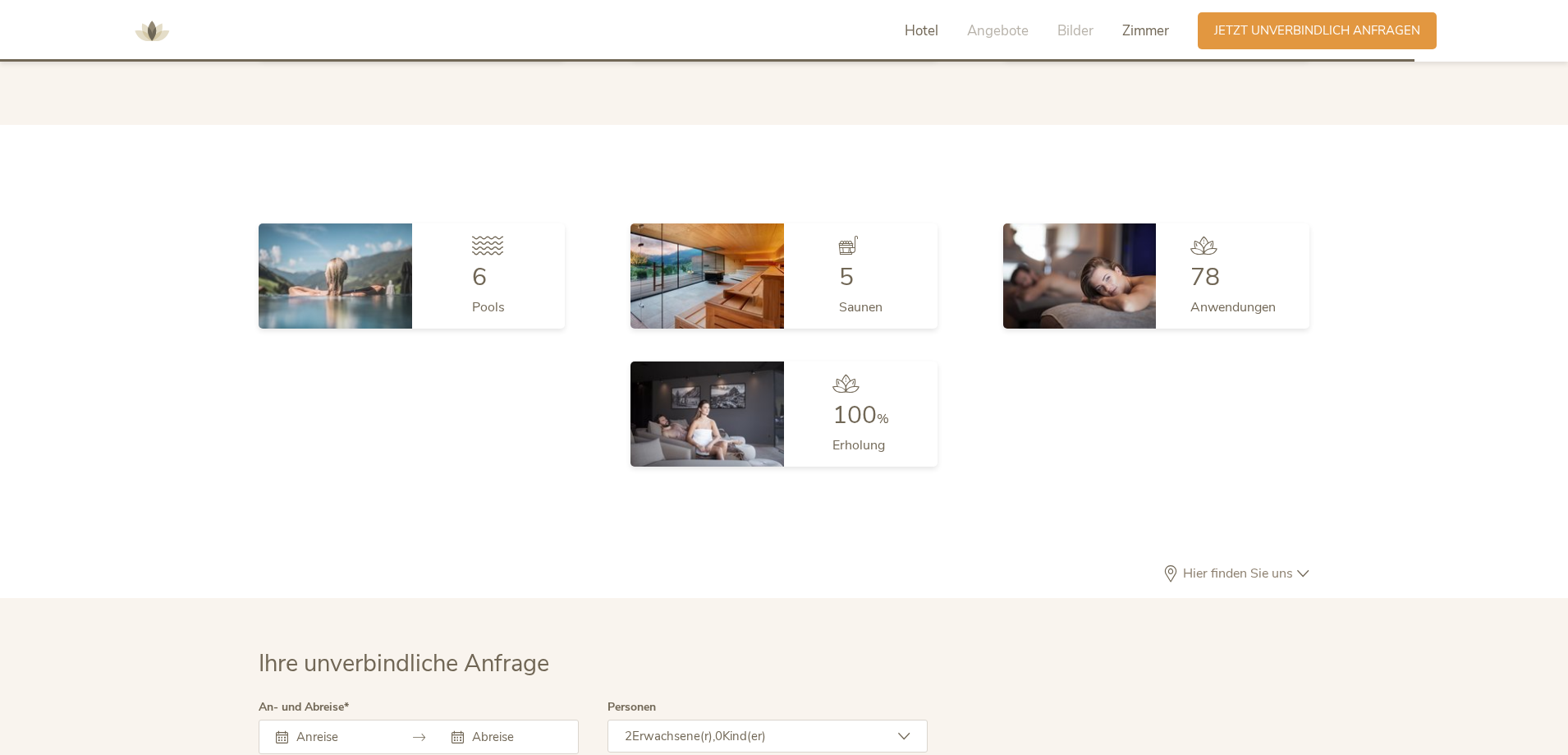
click at [908, 27] on span "Hotel" at bounding box center [922, 31] width 34 height 19
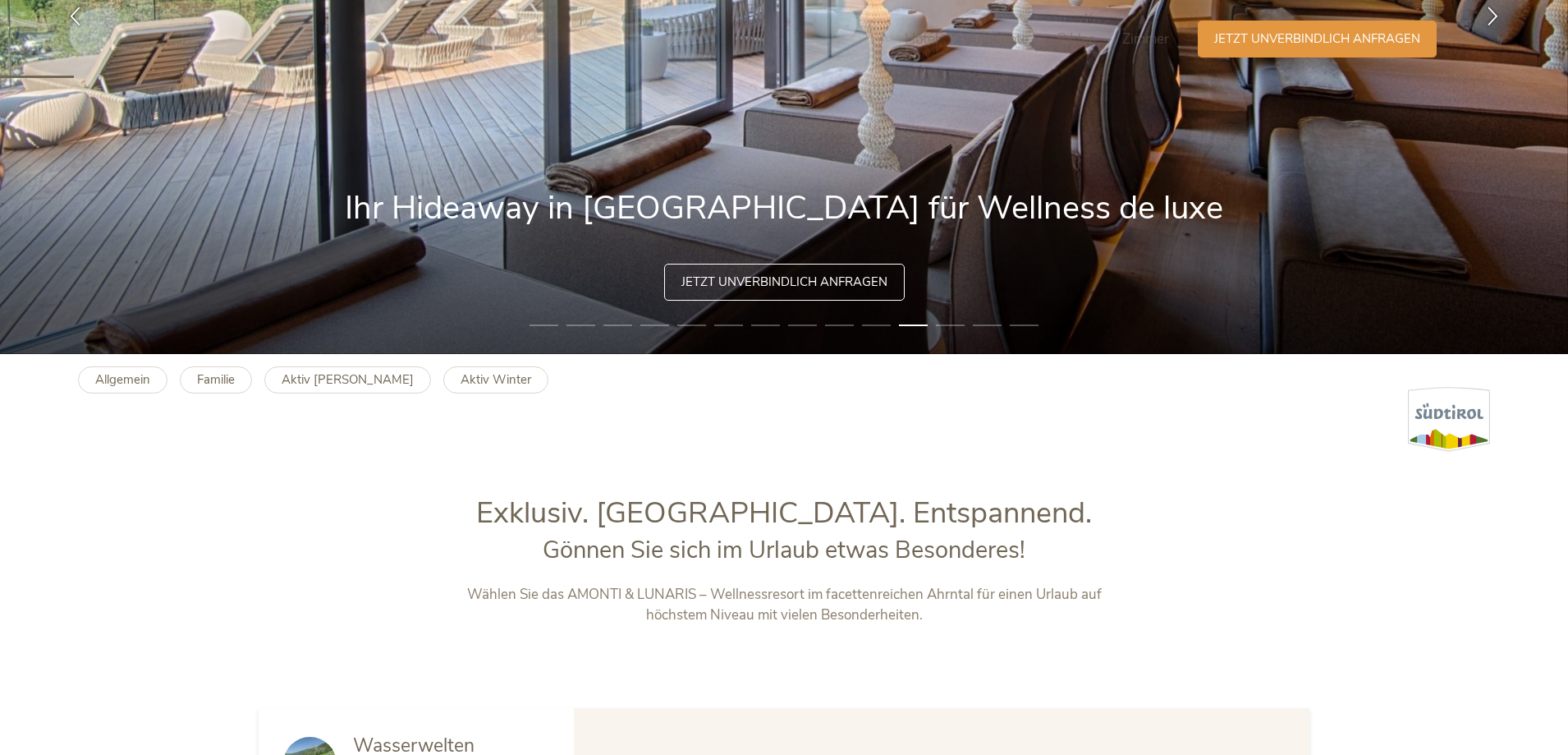
scroll to position [0, 0]
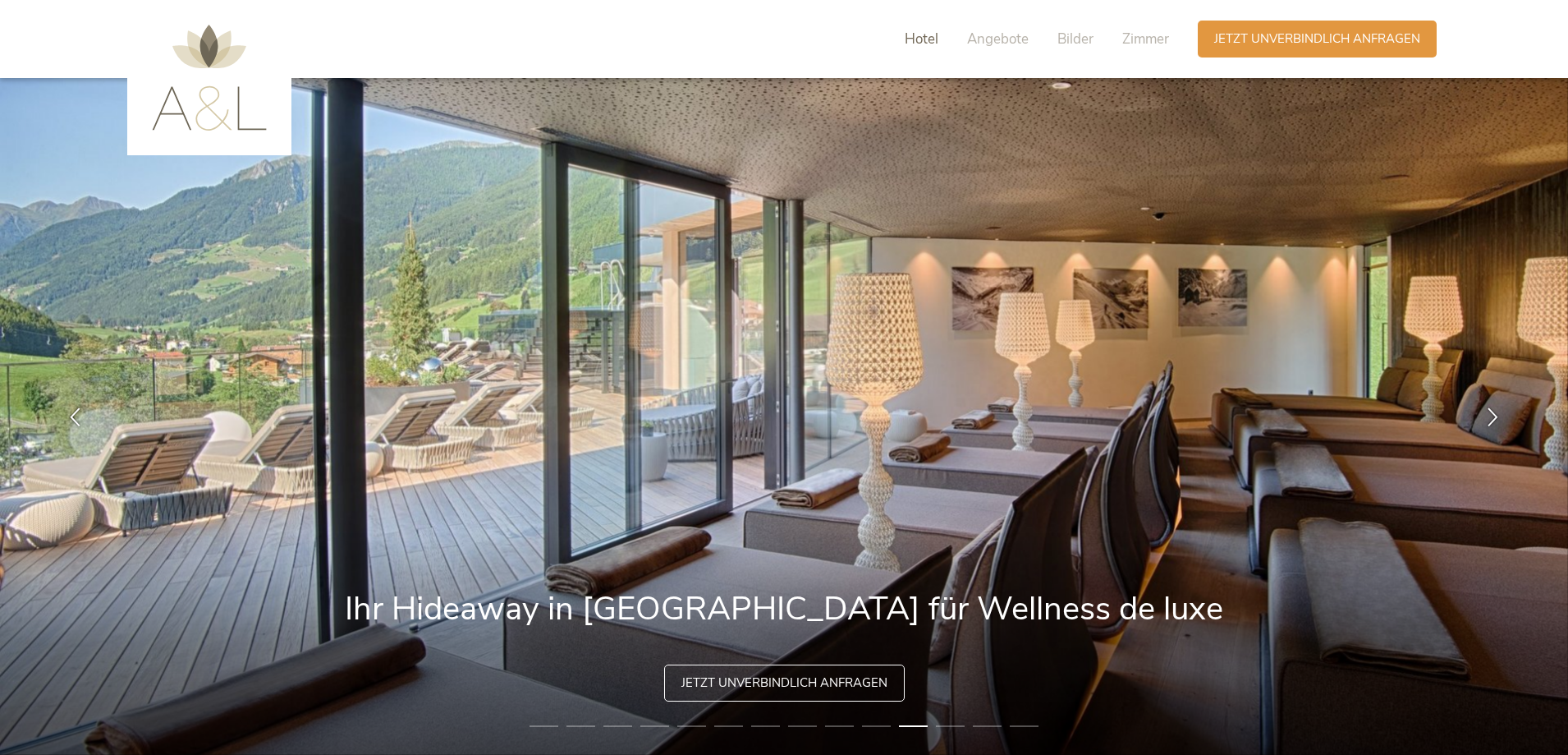
click at [926, 46] on span "Hotel" at bounding box center [922, 39] width 34 height 19
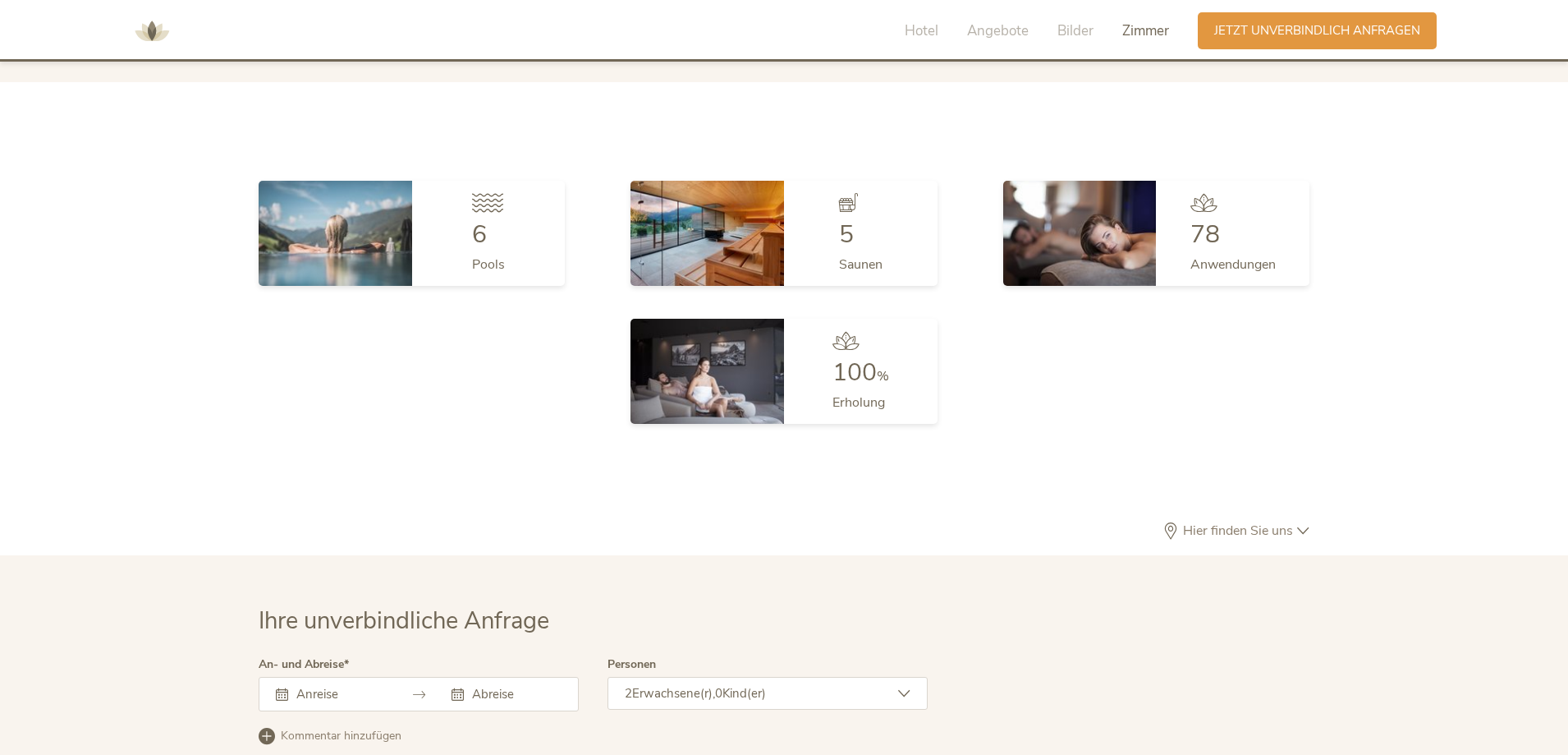
scroll to position [5038, 0]
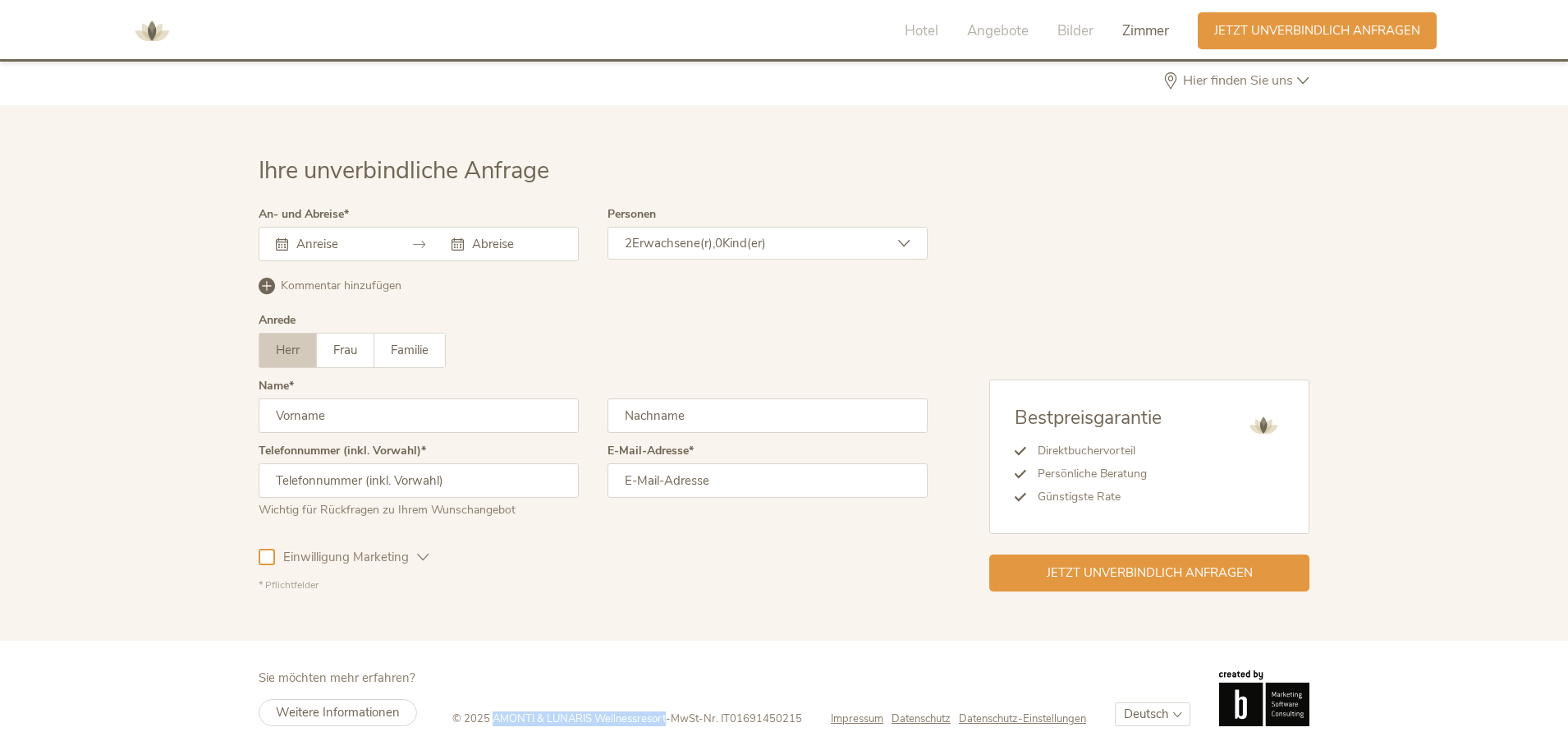
drag, startPoint x: 485, startPoint y: 717, endPoint x: 661, endPoint y: 716, distance: 176.0
click at [661, 716] on div "© 2025 AMONTI & LUNARIS Wellnessresort - MwSt-Nr. IT01691450215" at bounding box center [642, 719] width 379 height 15
copy span "AMONTI & LUNARIS Wellnessresort"
